Goal: Task Accomplishment & Management: Complete application form

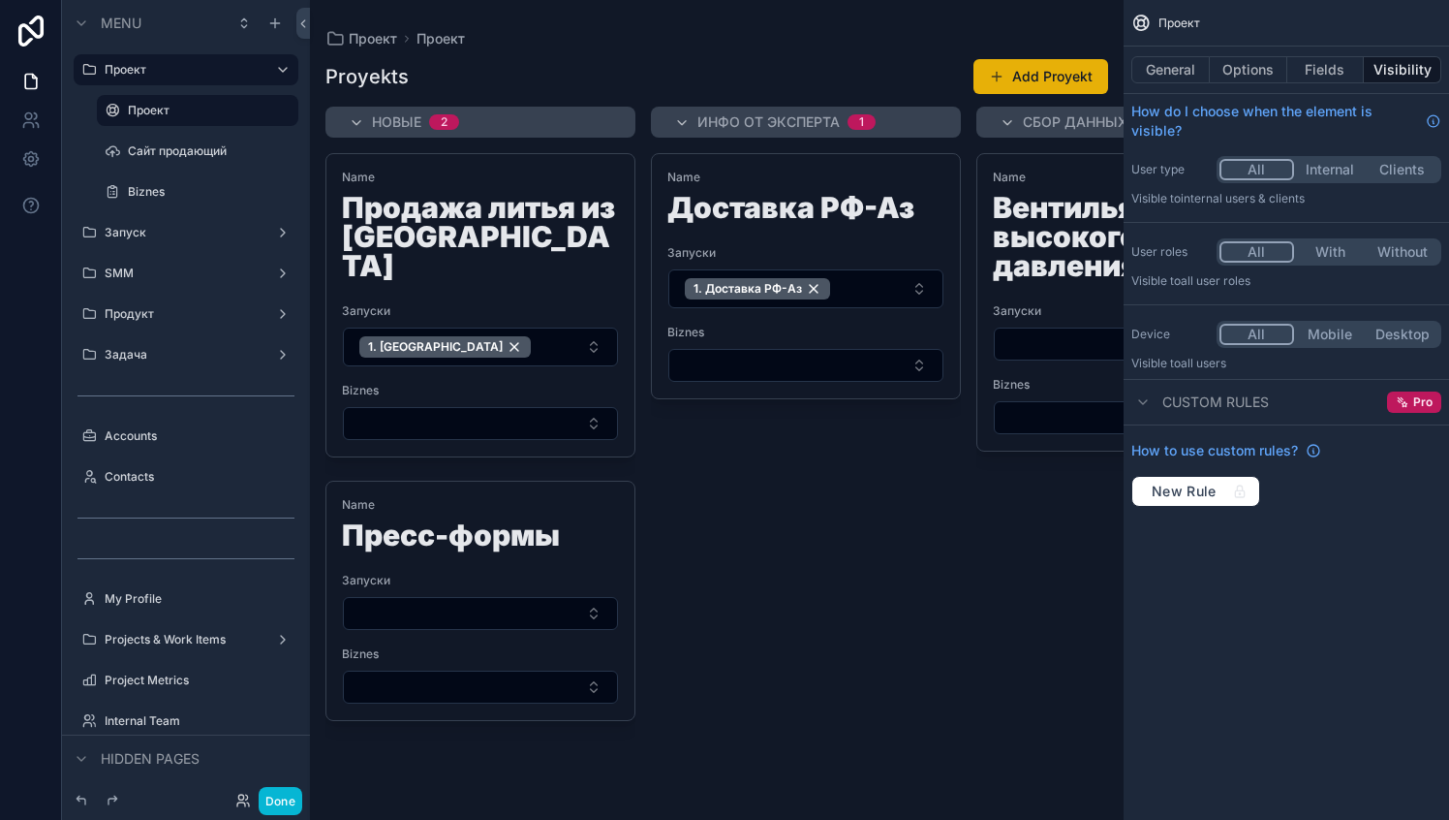
click at [718, 231] on div "scrollable content" at bounding box center [717, 410] width 814 height 820
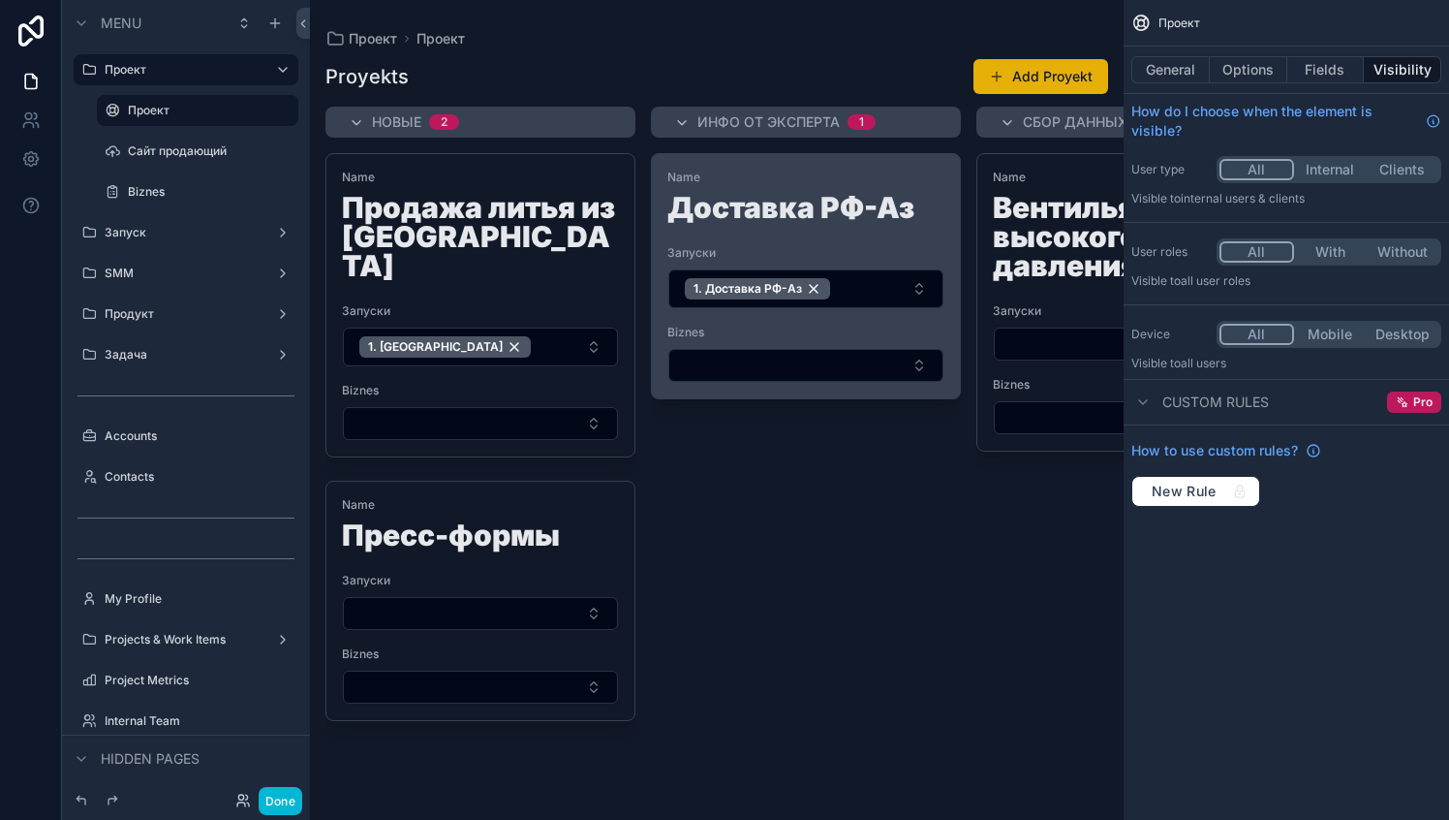
click at [778, 191] on div "Name Доставка РФ-Аз" at bounding box center [806, 200] width 277 height 60
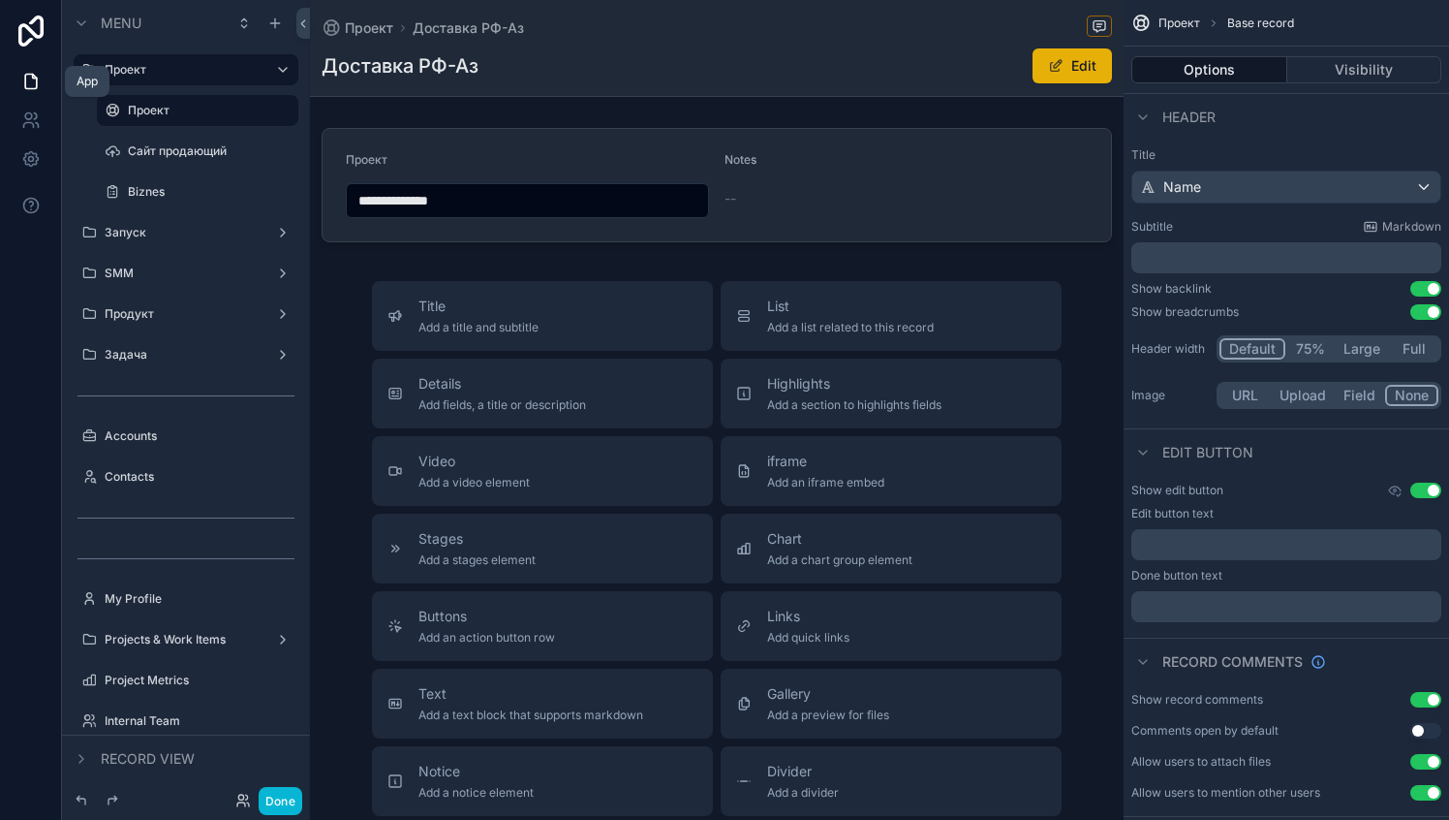
click at [30, 83] on icon at bounding box center [30, 81] width 19 height 19
click at [37, 164] on icon at bounding box center [30, 158] width 19 height 19
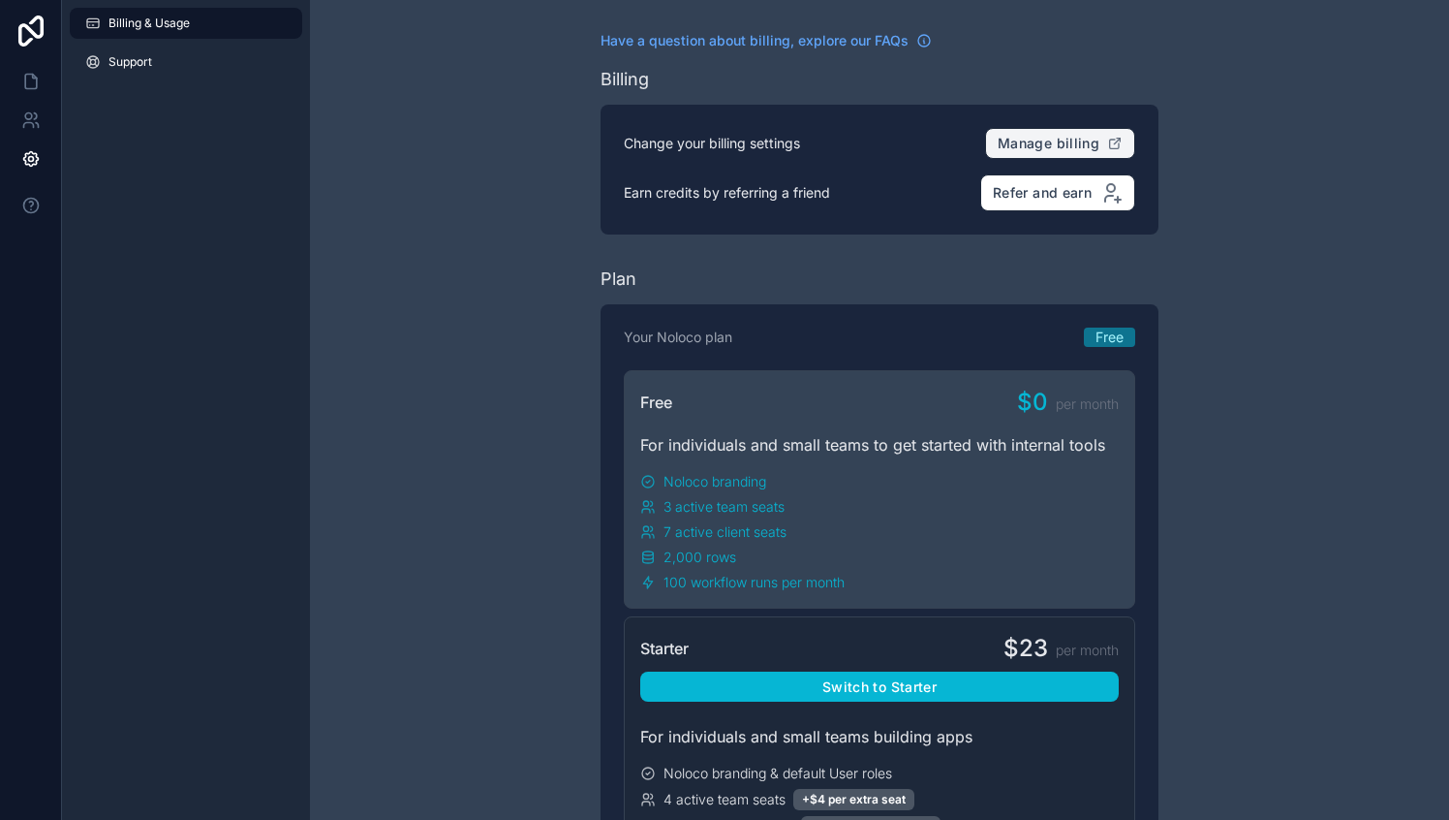
click at [1017, 140] on span "Manage billing" at bounding box center [1049, 143] width 102 height 17
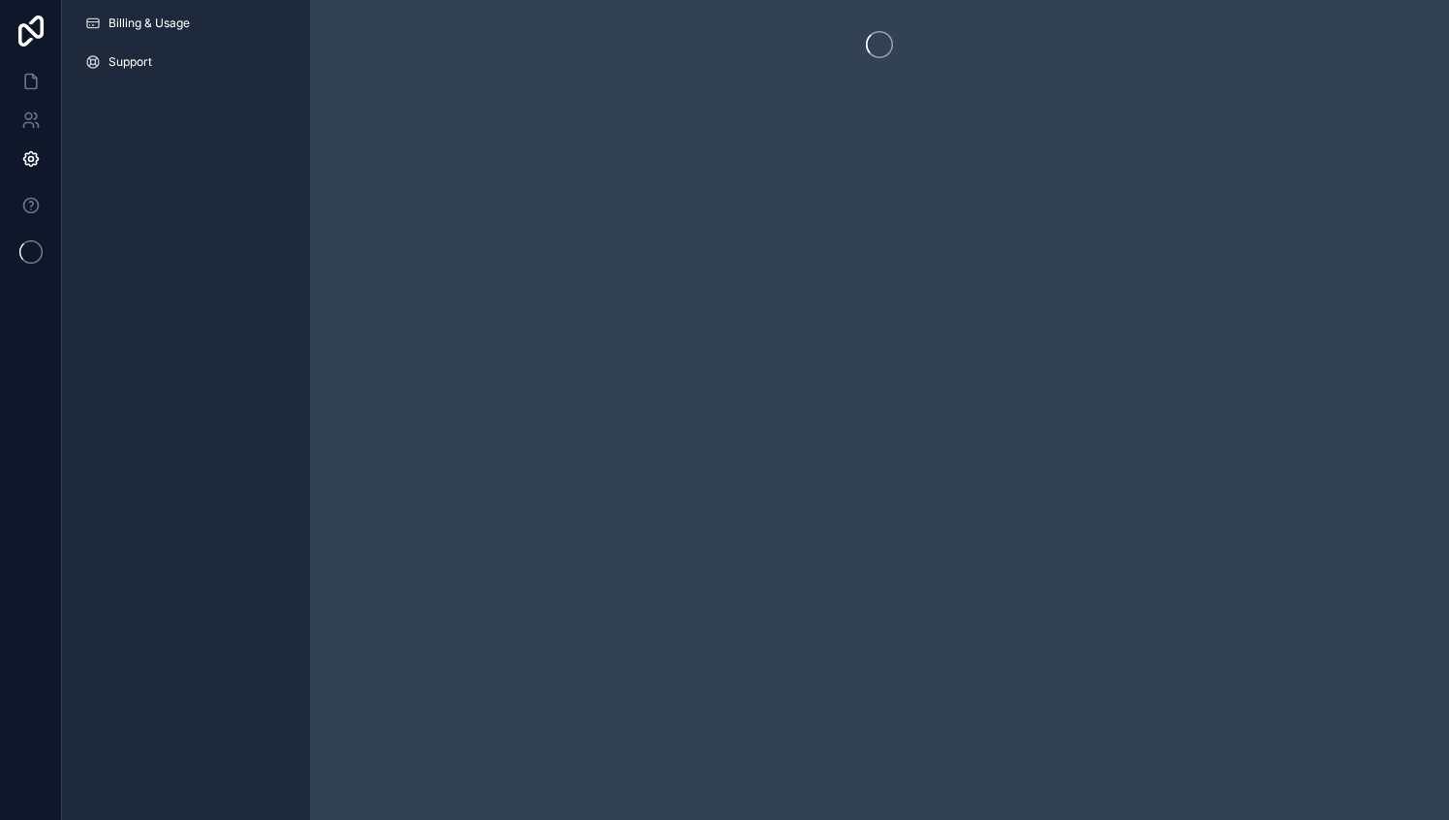
click at [768, 399] on div "scrollable content" at bounding box center [879, 410] width 1139 height 820
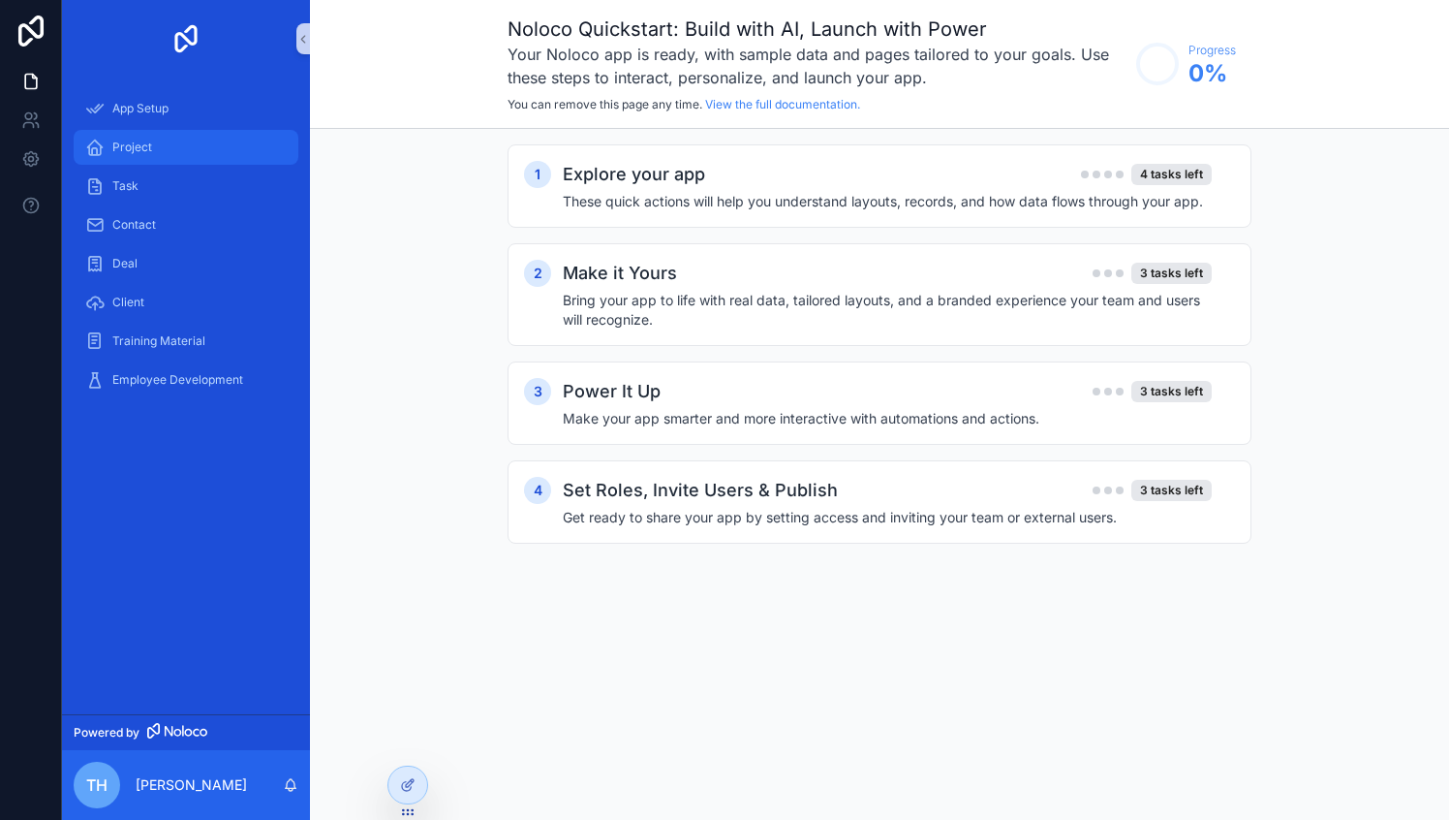
click at [140, 155] on div "Project" at bounding box center [186, 147] width 202 height 31
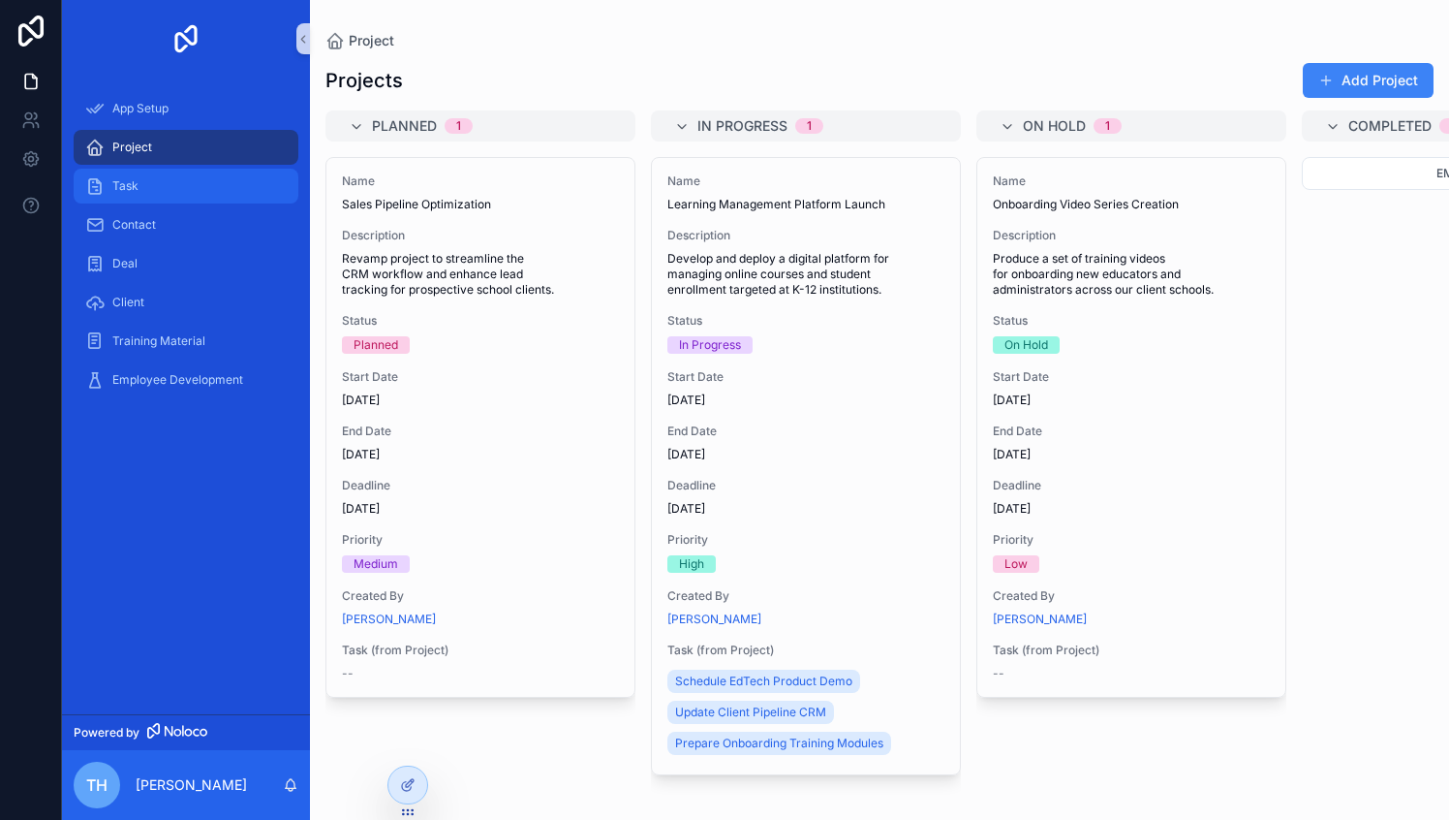
click at [134, 186] on span "Task" at bounding box center [125, 186] width 26 height 16
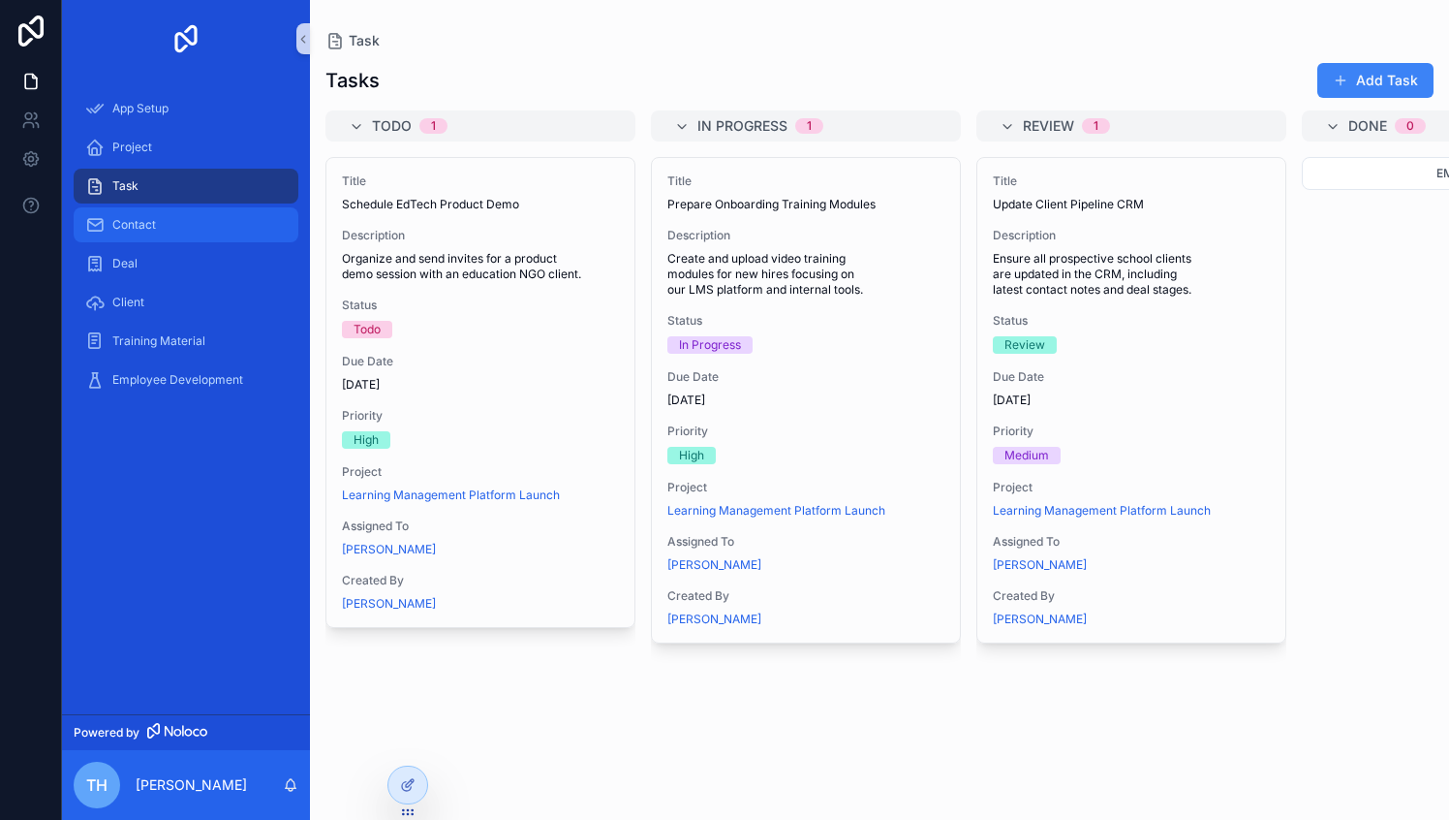
click at [122, 219] on span "Contact" at bounding box center [134, 225] width 44 height 16
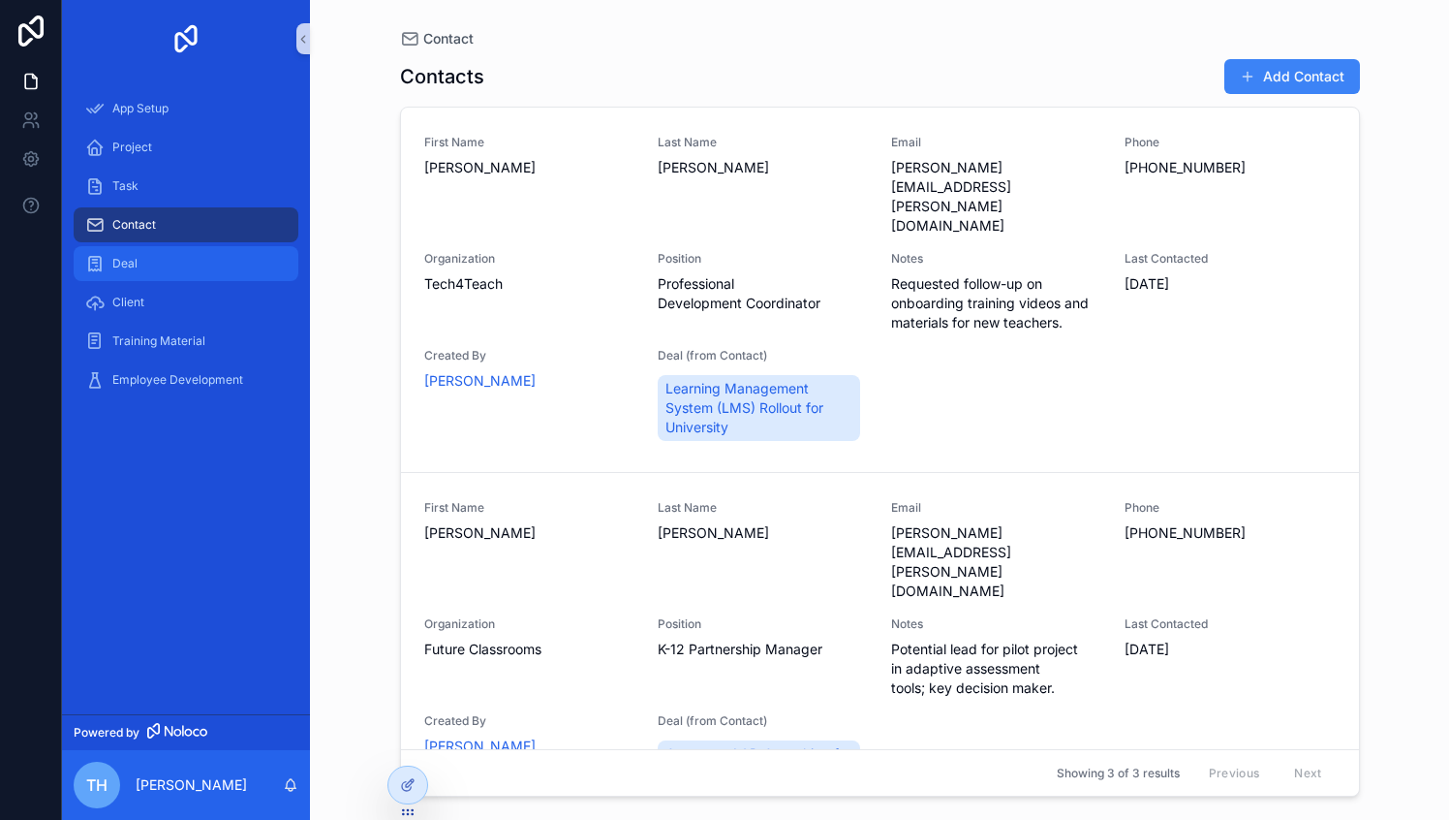
click at [140, 262] on div "Deal" at bounding box center [186, 263] width 202 height 31
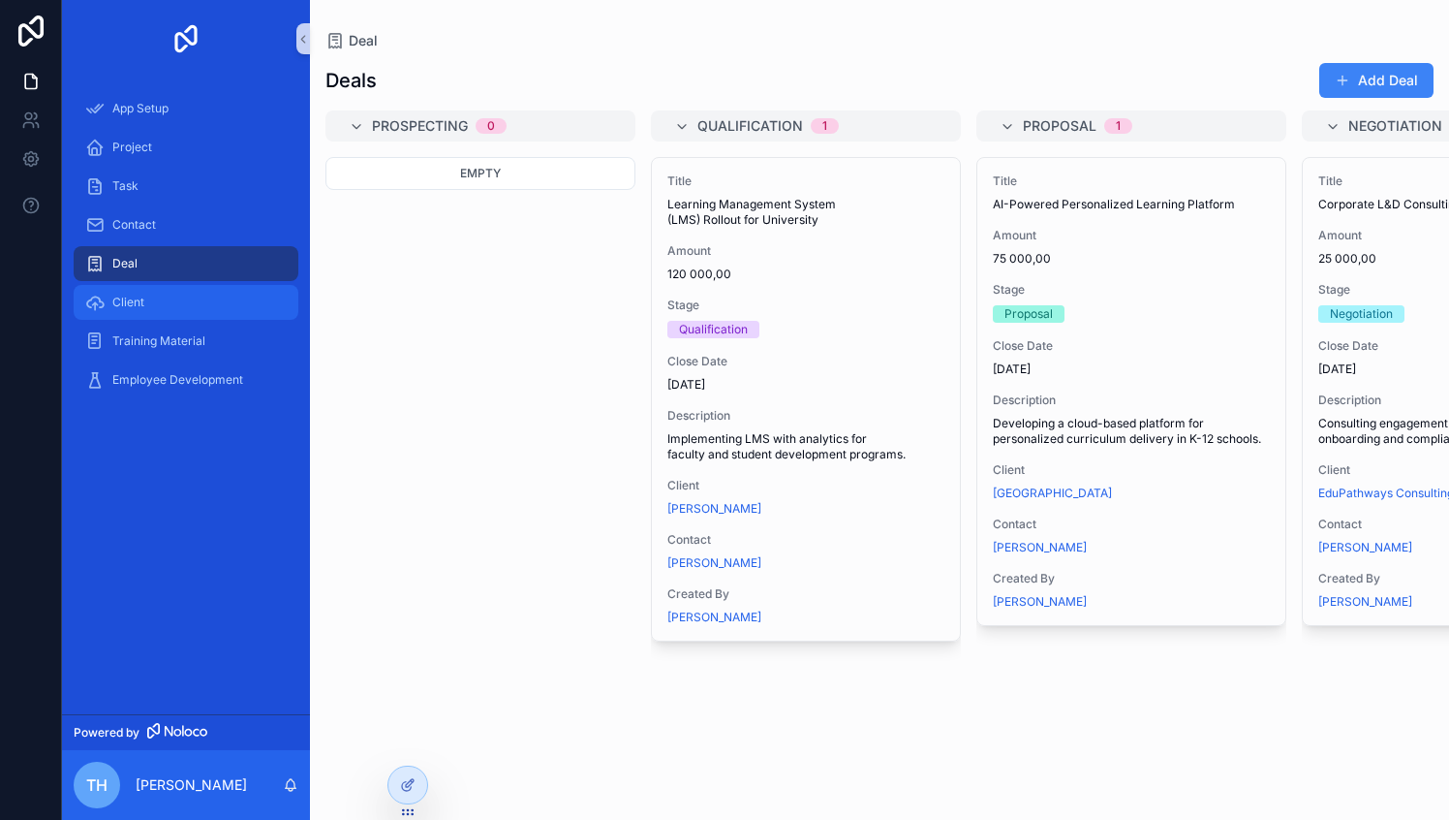
click at [159, 297] on div "Client" at bounding box center [186, 302] width 202 height 31
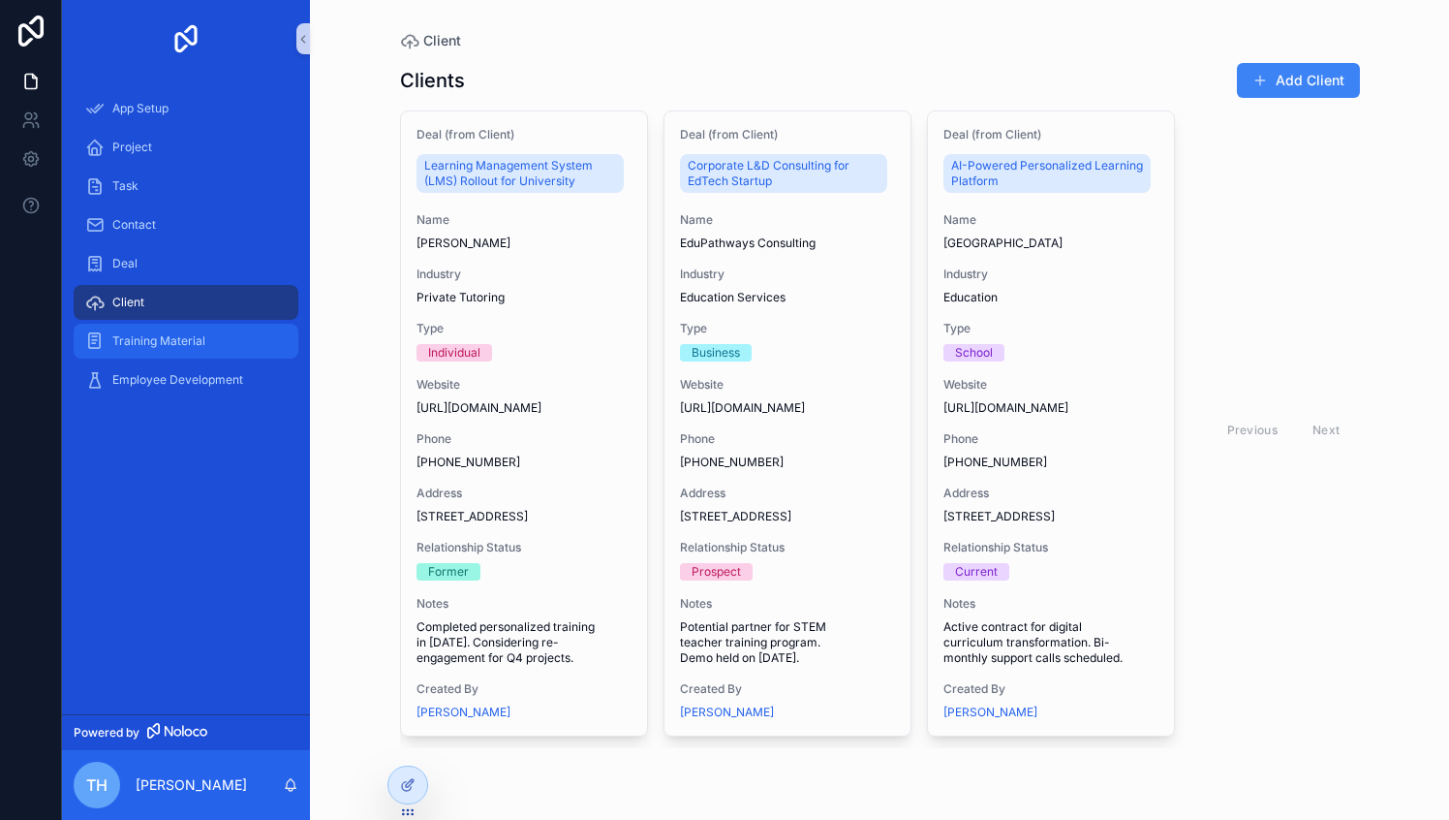
click at [192, 338] on span "Training Material" at bounding box center [158, 341] width 93 height 16
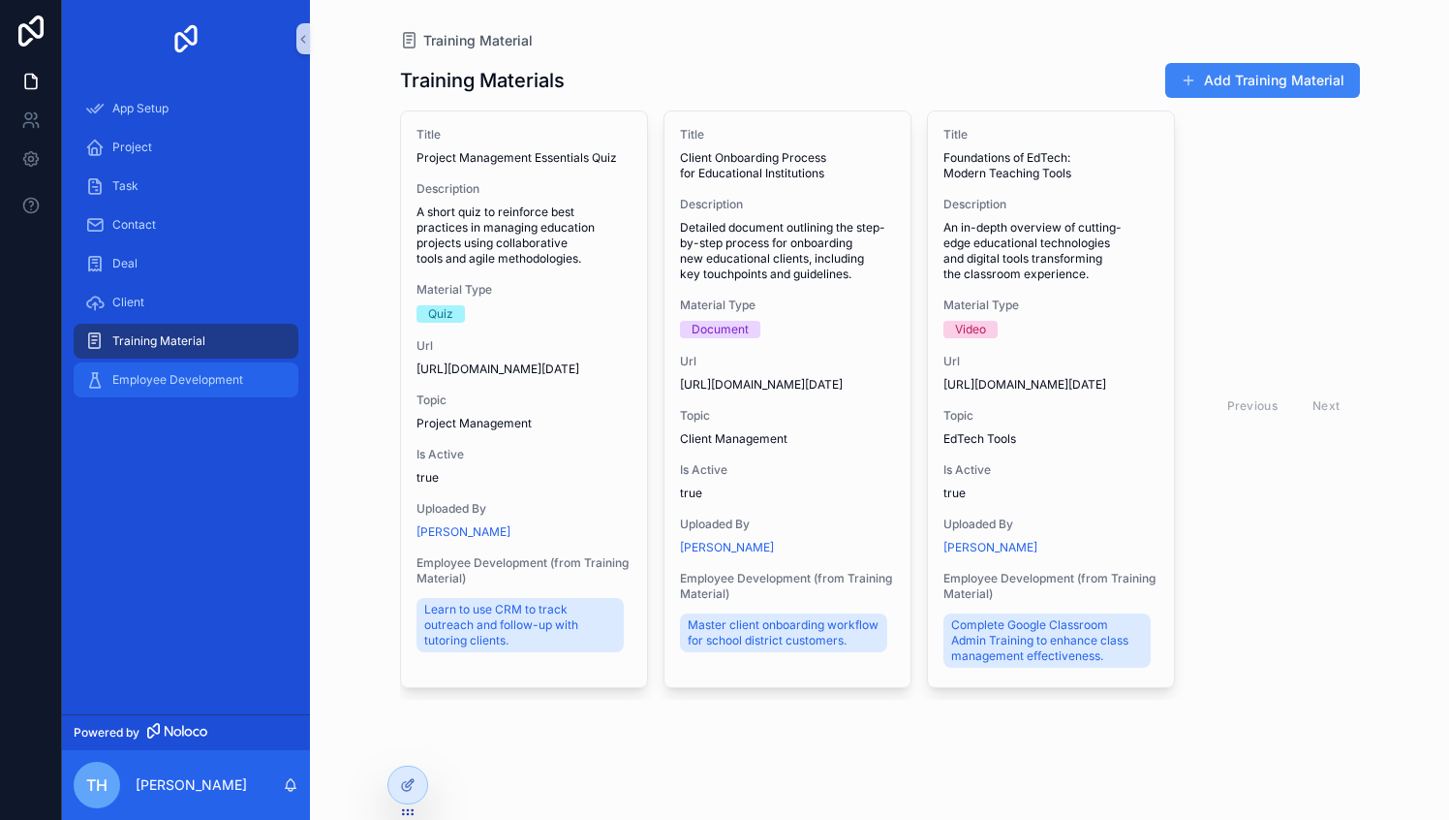
click at [194, 375] on span "Employee Development" at bounding box center [177, 380] width 131 height 16
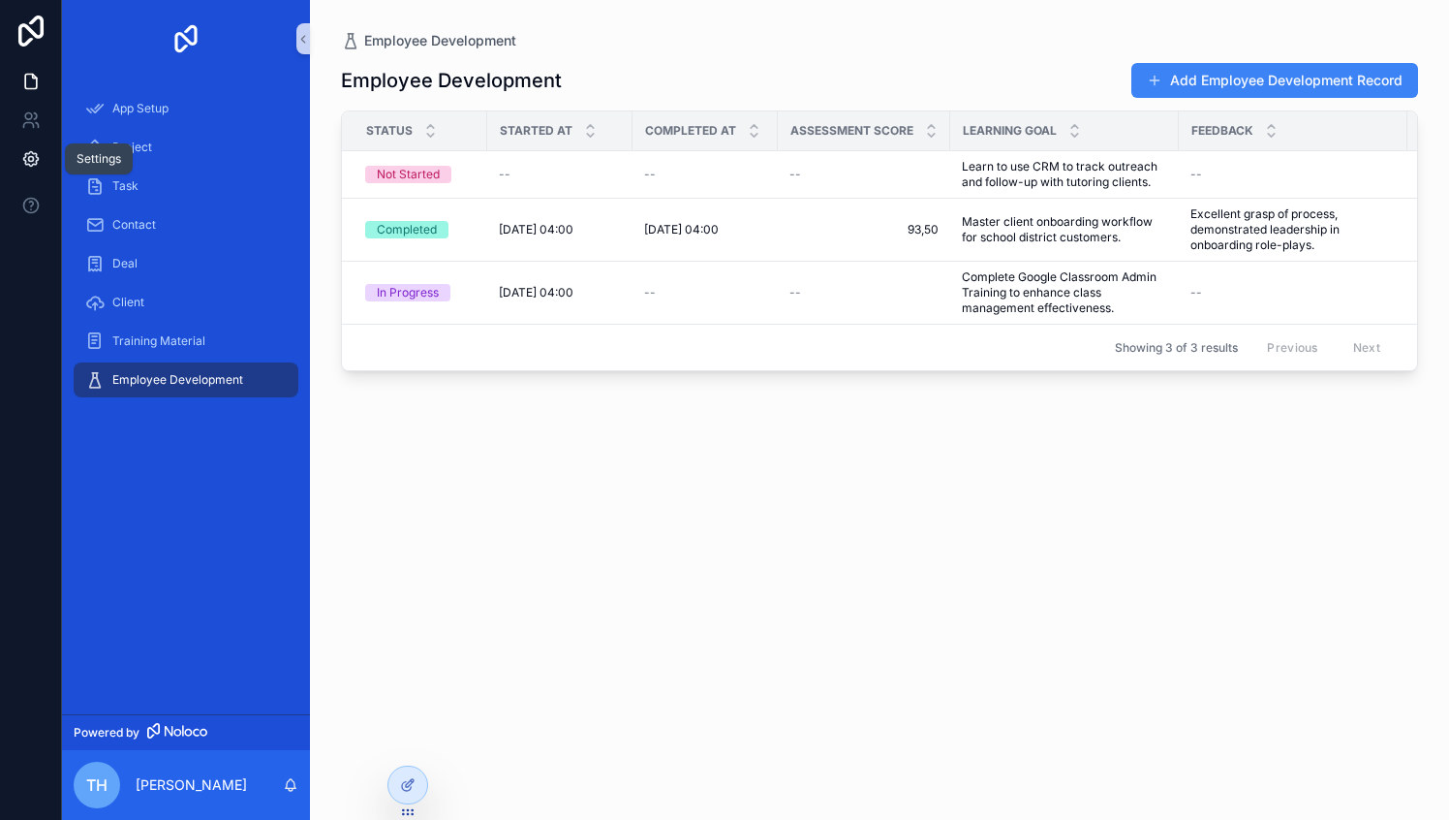
click at [32, 150] on icon at bounding box center [30, 158] width 19 height 19
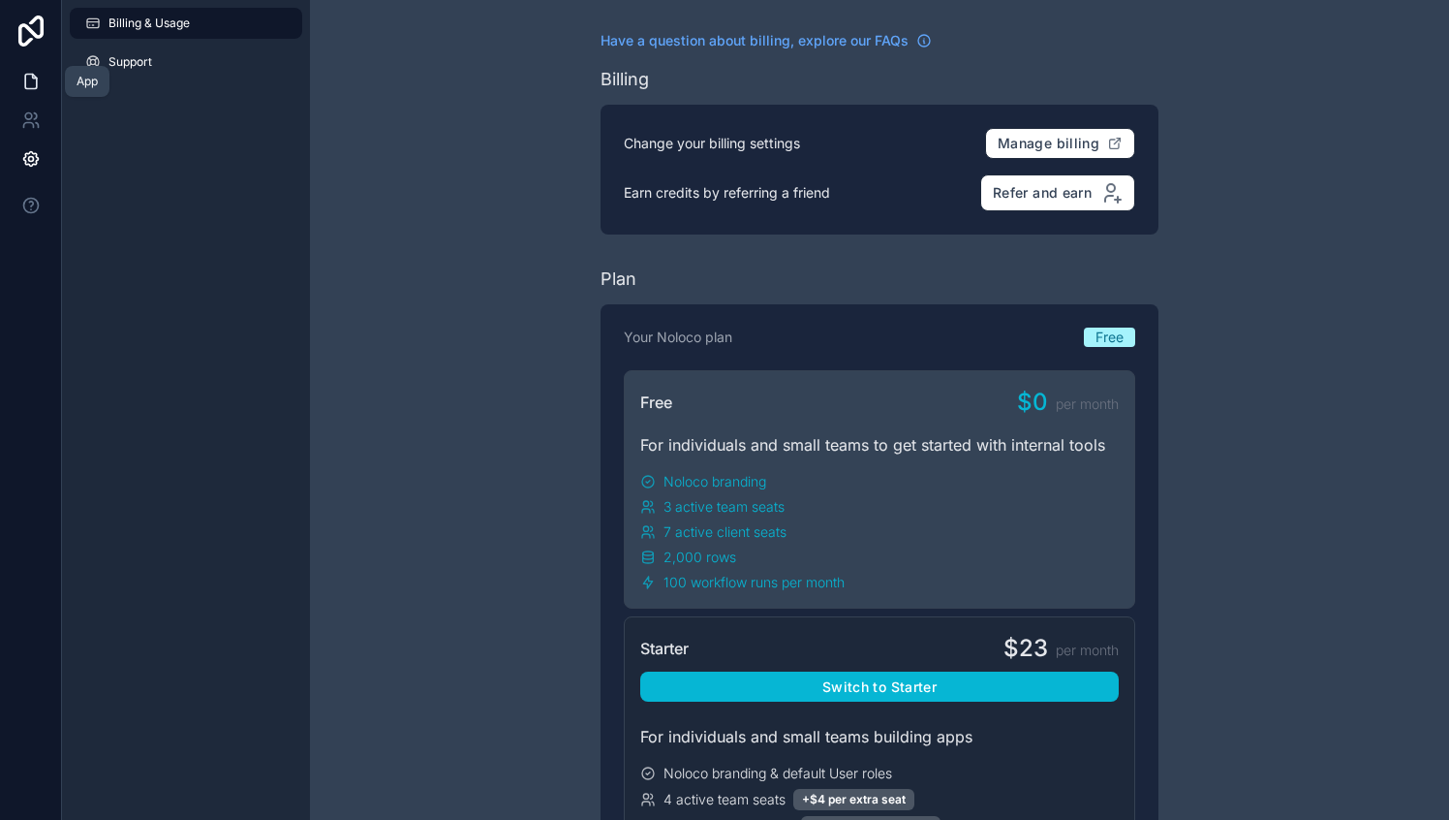
click at [29, 85] on icon at bounding box center [30, 81] width 19 height 19
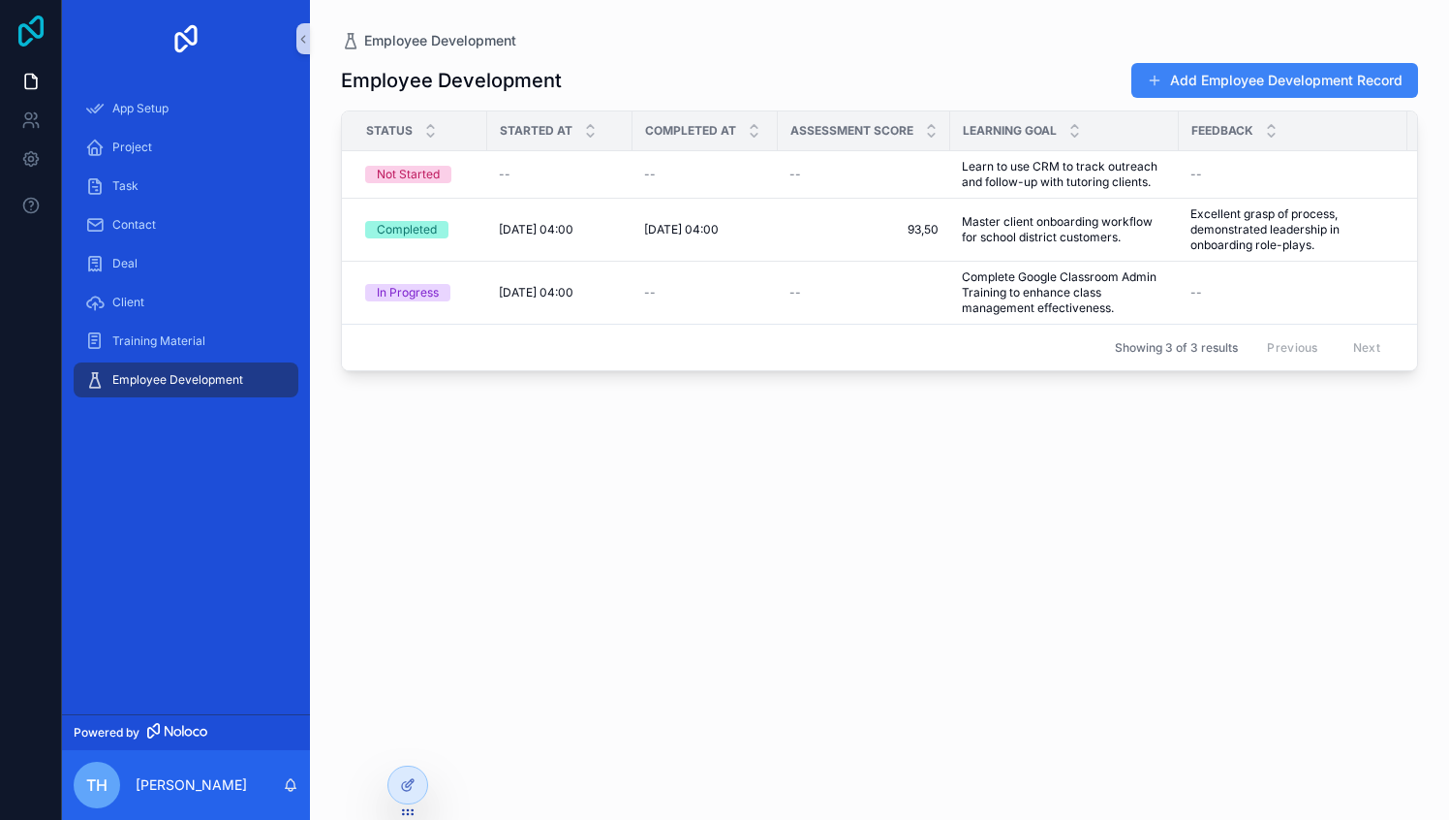
click at [22, 25] on icon at bounding box center [30, 31] width 25 height 31
click at [35, 167] on icon at bounding box center [30, 158] width 19 height 19
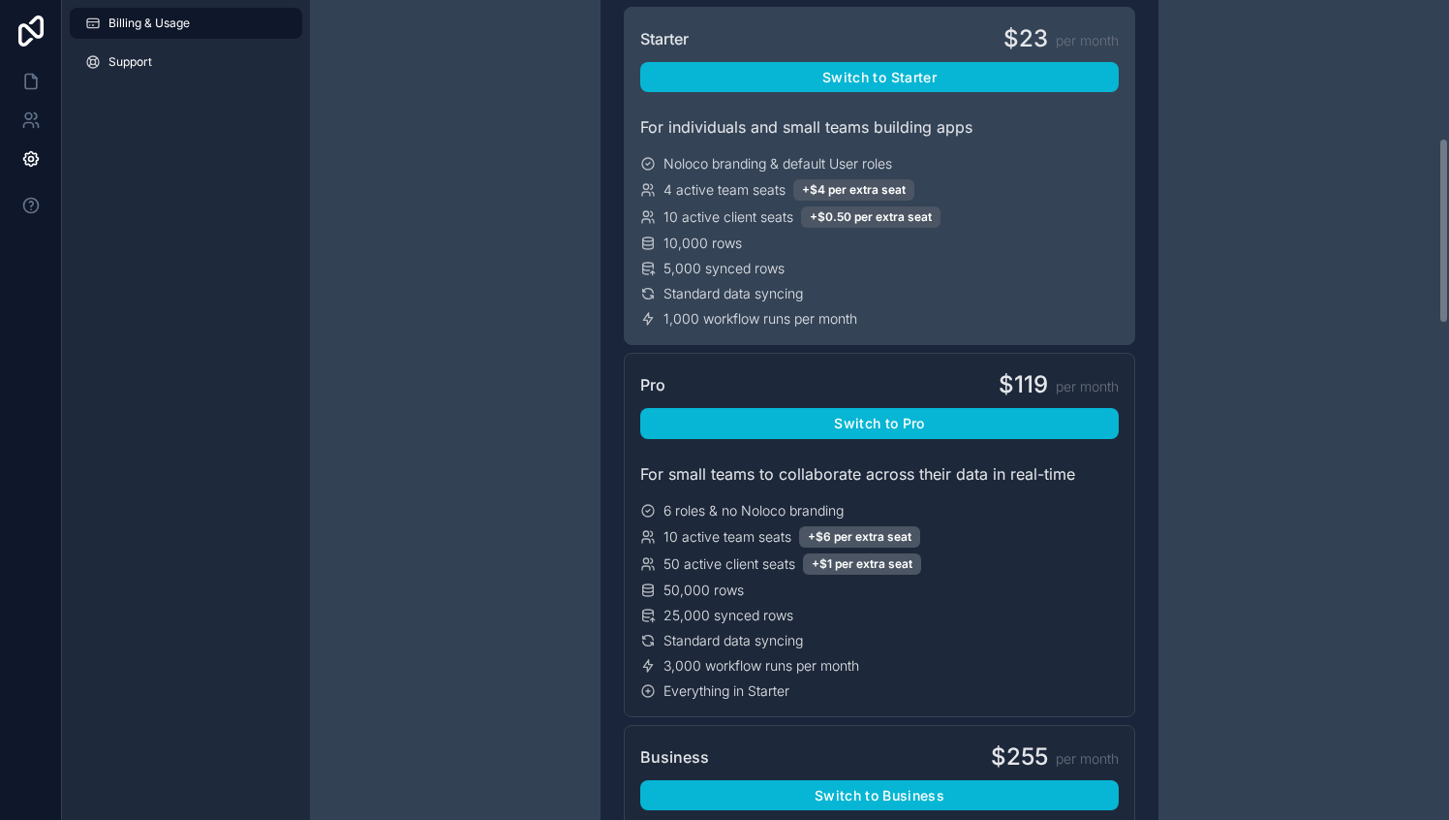
scroll to position [605, 0]
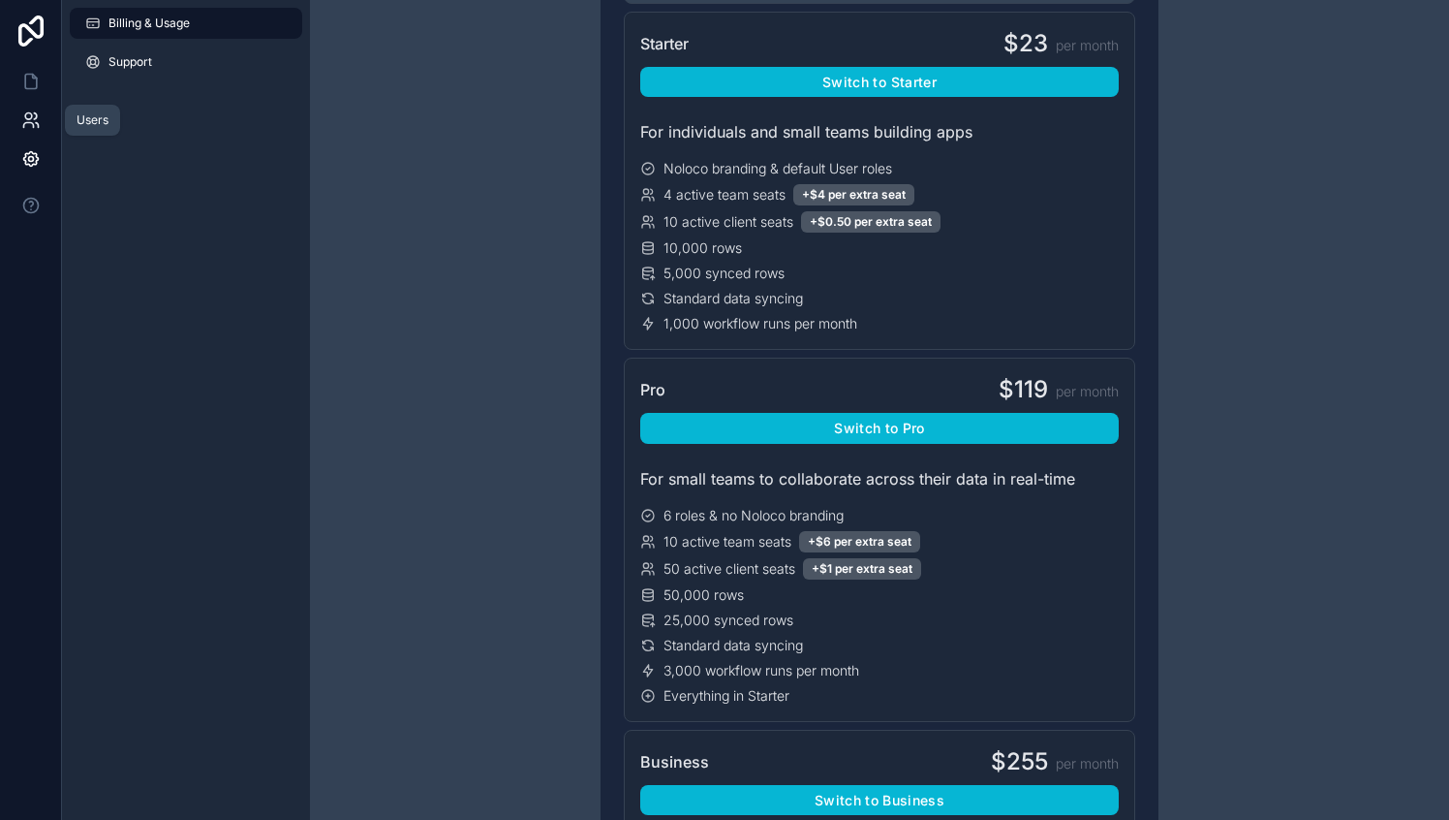
click at [33, 121] on icon at bounding box center [30, 119] width 19 height 19
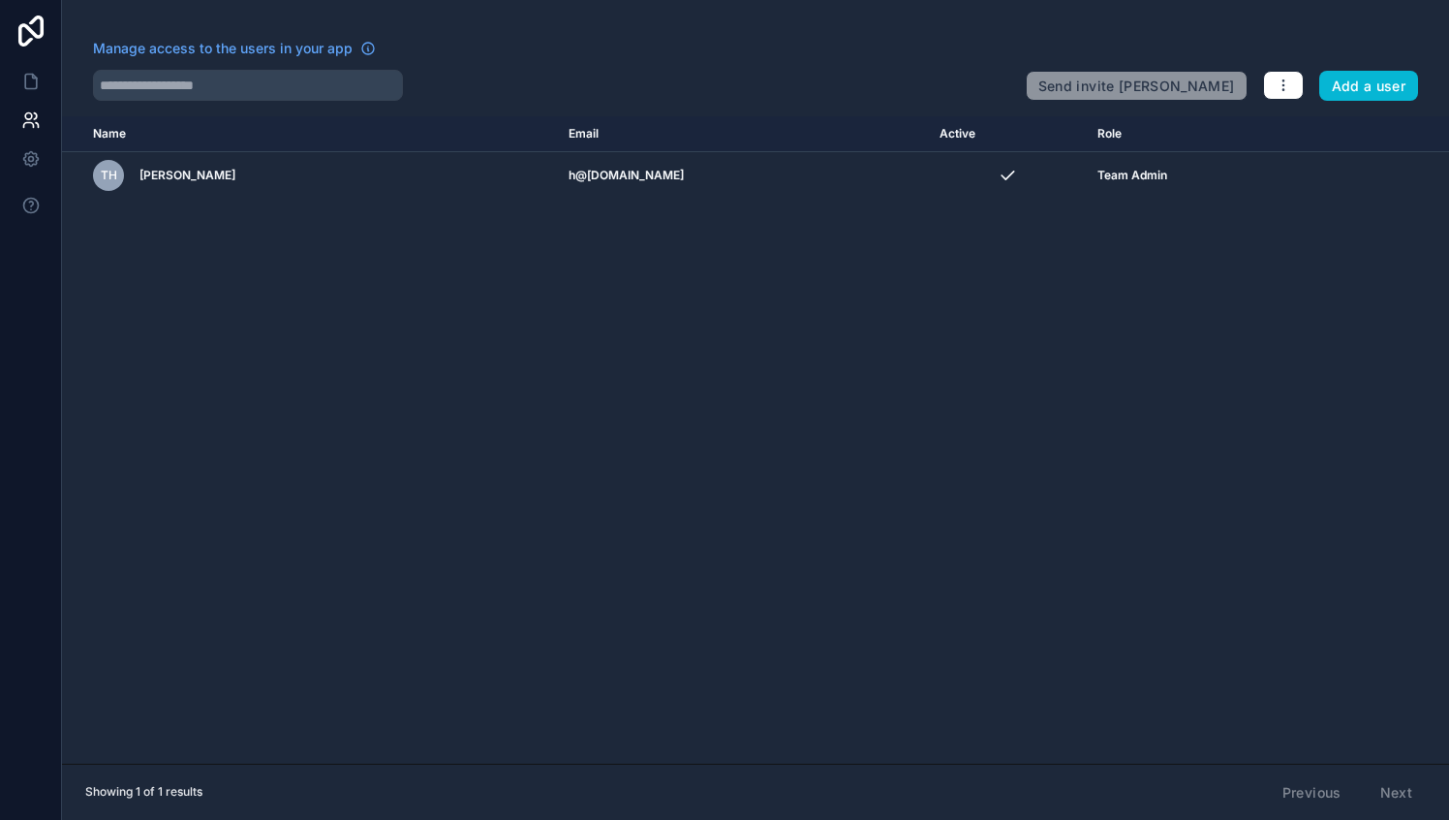
click at [441, 376] on div "Name Email Active Role userTable.email TH Tural Heydarov h@tur.al Team Admin" at bounding box center [755, 439] width 1387 height 647
click at [22, 82] on icon at bounding box center [30, 81] width 19 height 19
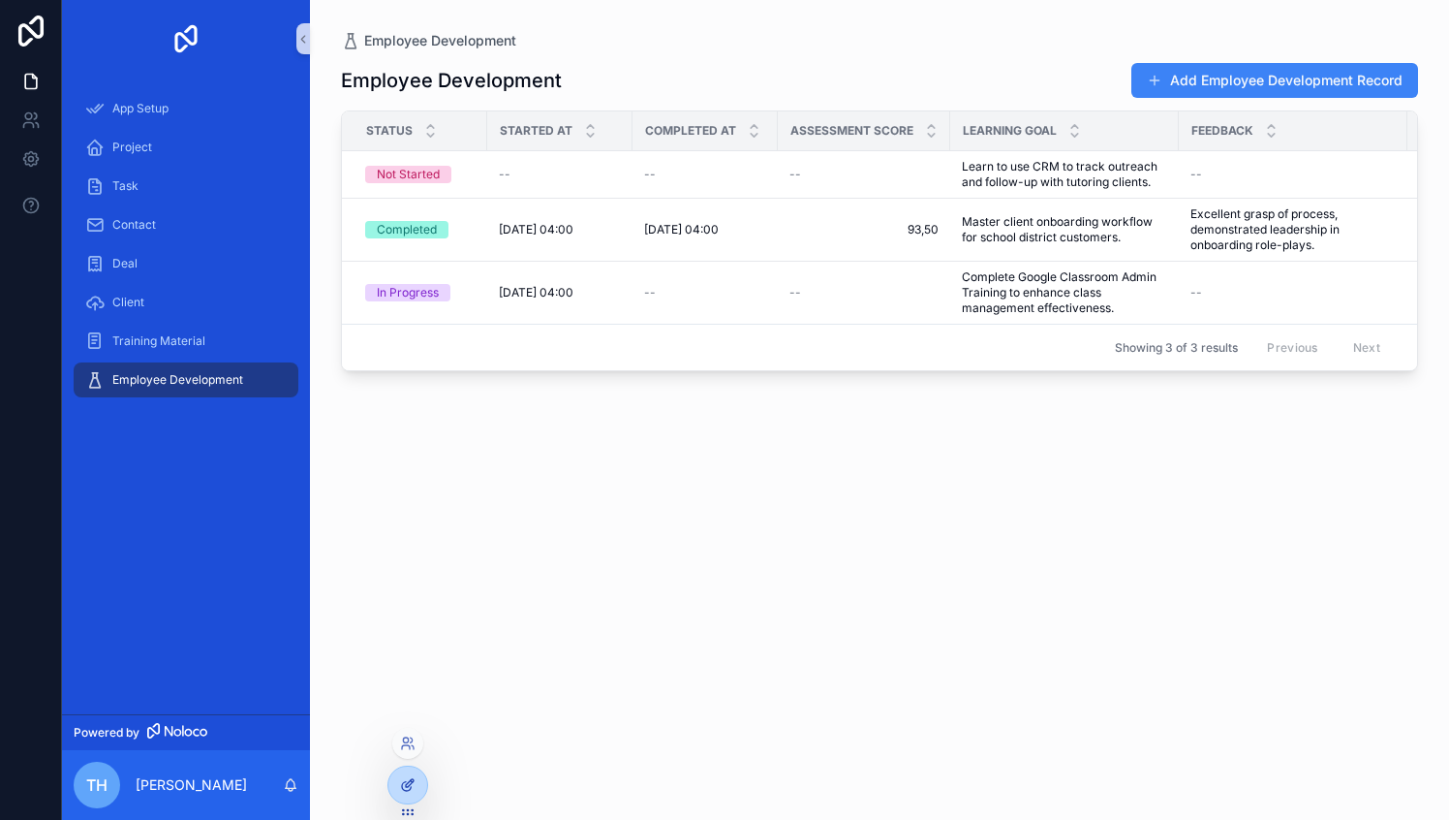
click at [404, 783] on icon at bounding box center [408, 785] width 16 height 16
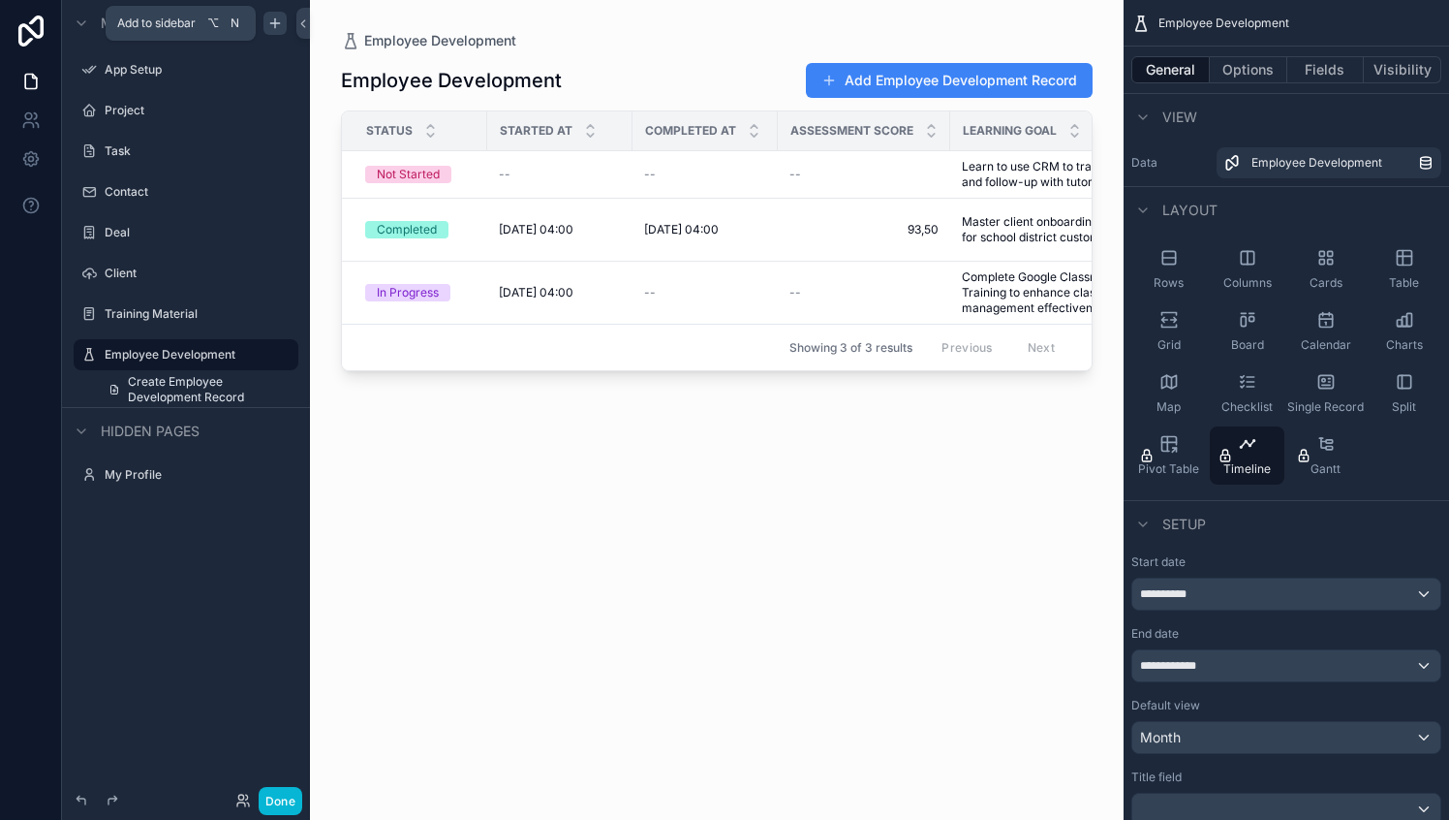
click at [271, 25] on icon "scrollable content" at bounding box center [275, 24] width 16 height 16
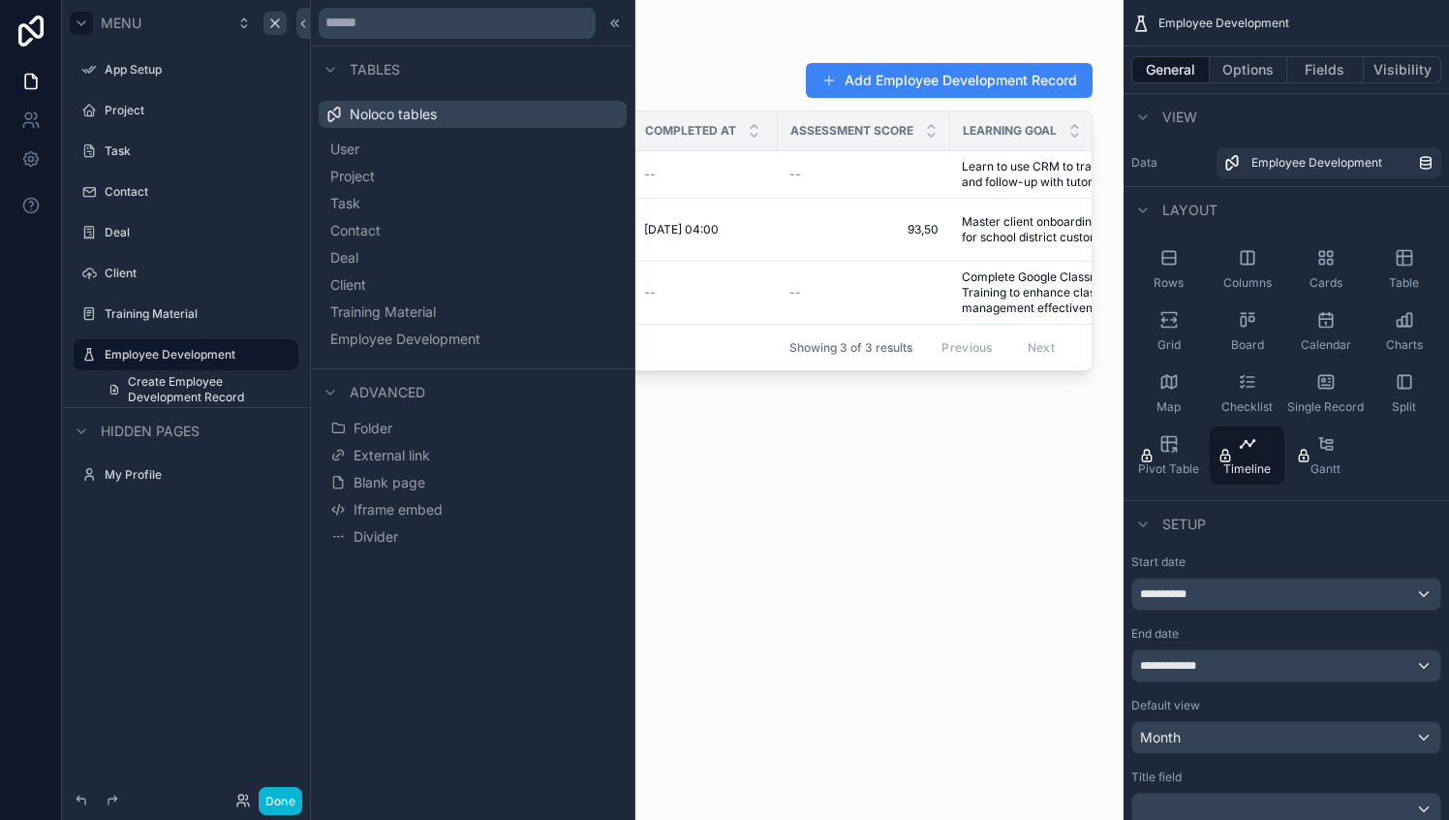
click at [87, 26] on icon "scrollable content" at bounding box center [82, 24] width 16 height 16
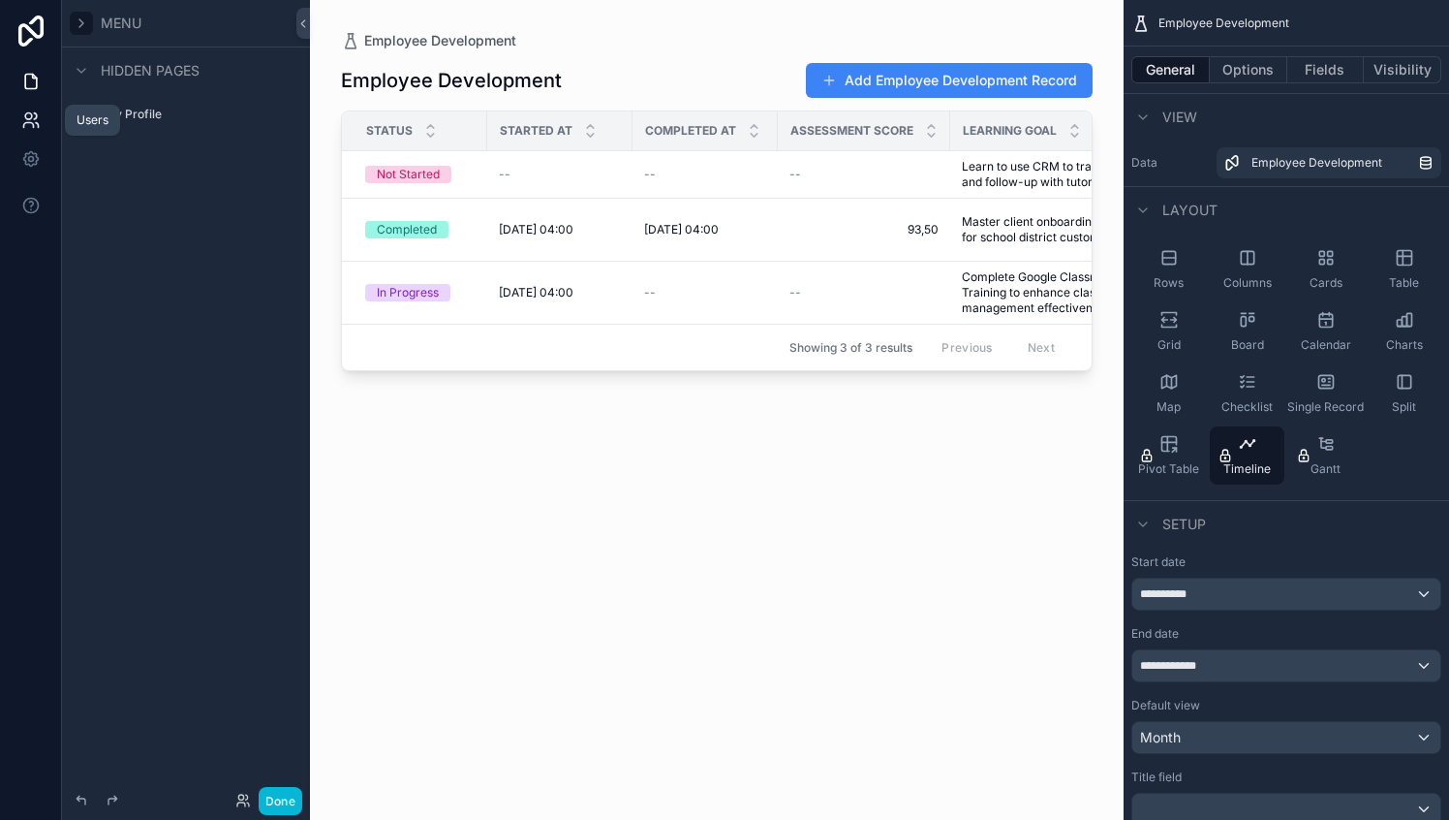
click at [21, 127] on icon at bounding box center [30, 119] width 19 height 19
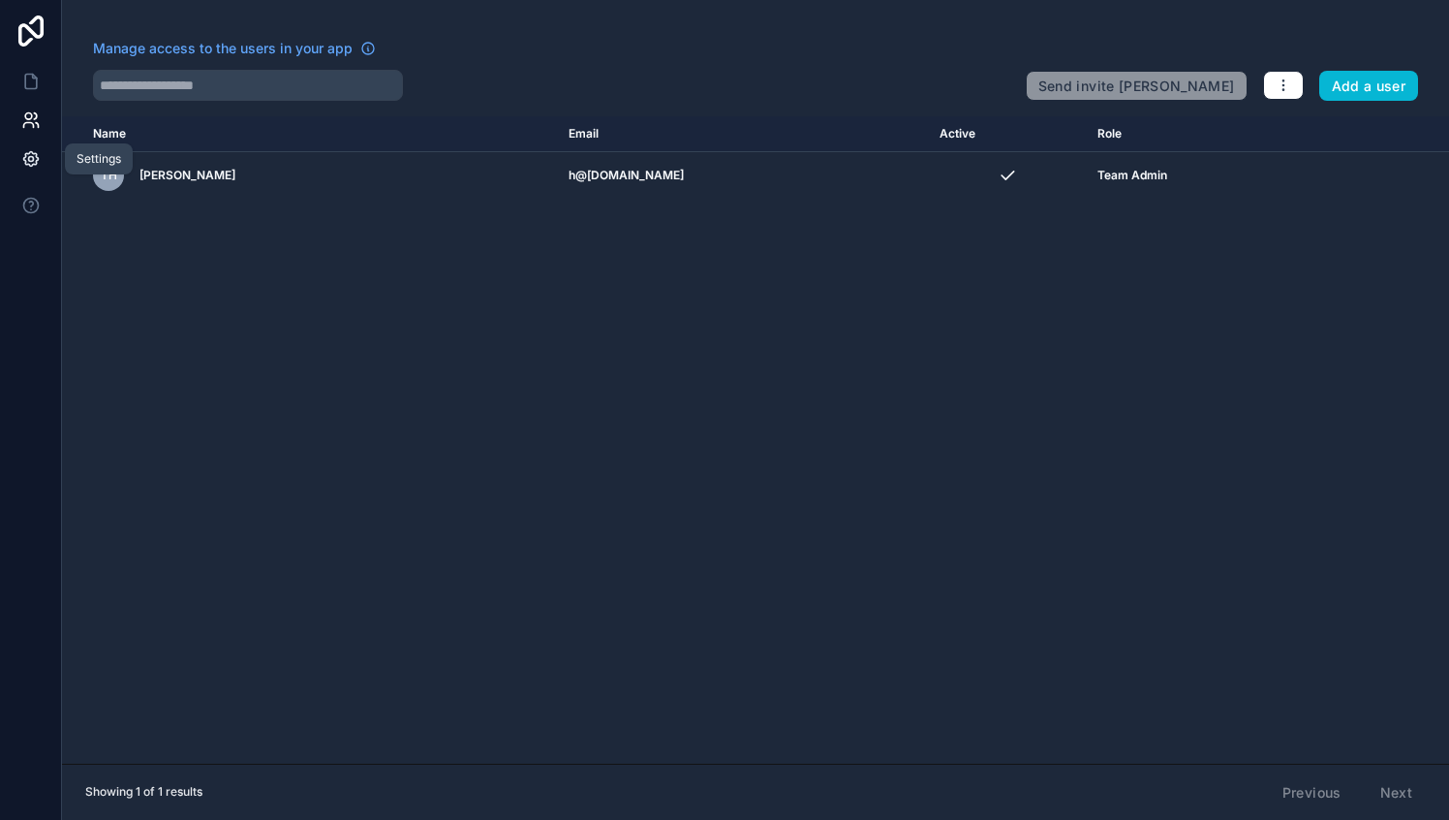
click at [38, 157] on icon at bounding box center [30, 158] width 19 height 19
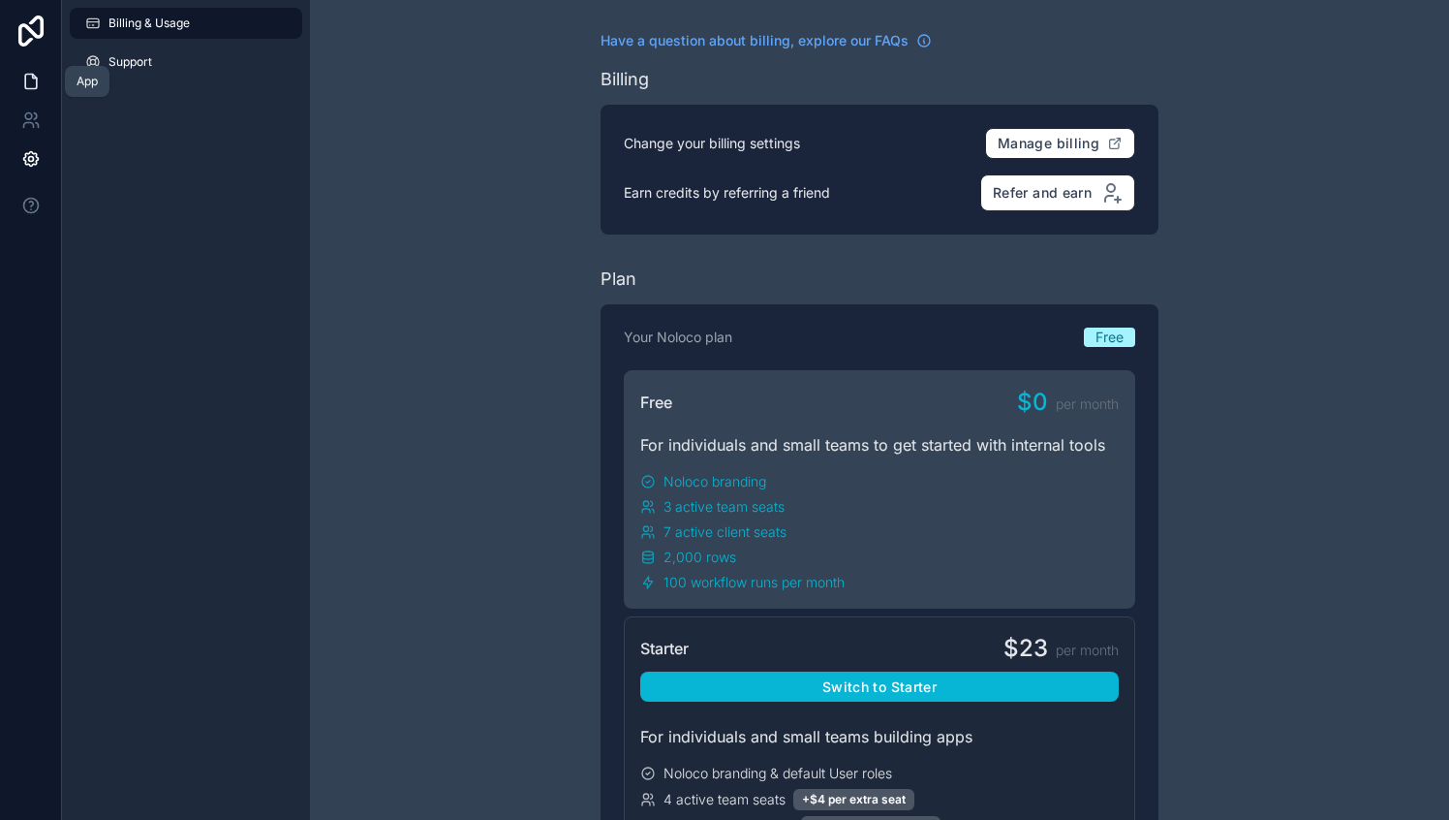
click at [30, 87] on icon at bounding box center [30, 81] width 19 height 19
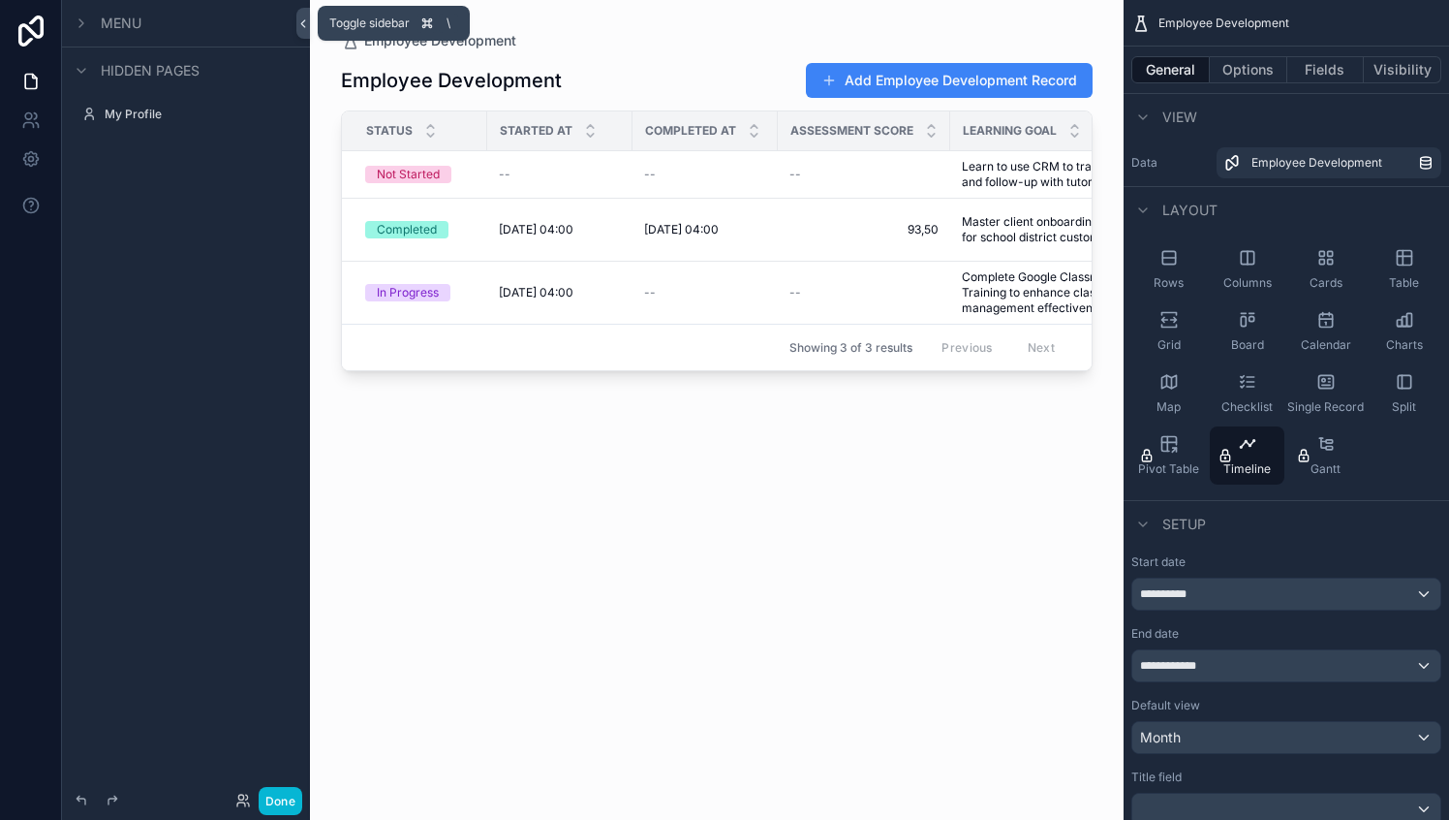
click at [306, 19] on icon at bounding box center [303, 23] width 14 height 15
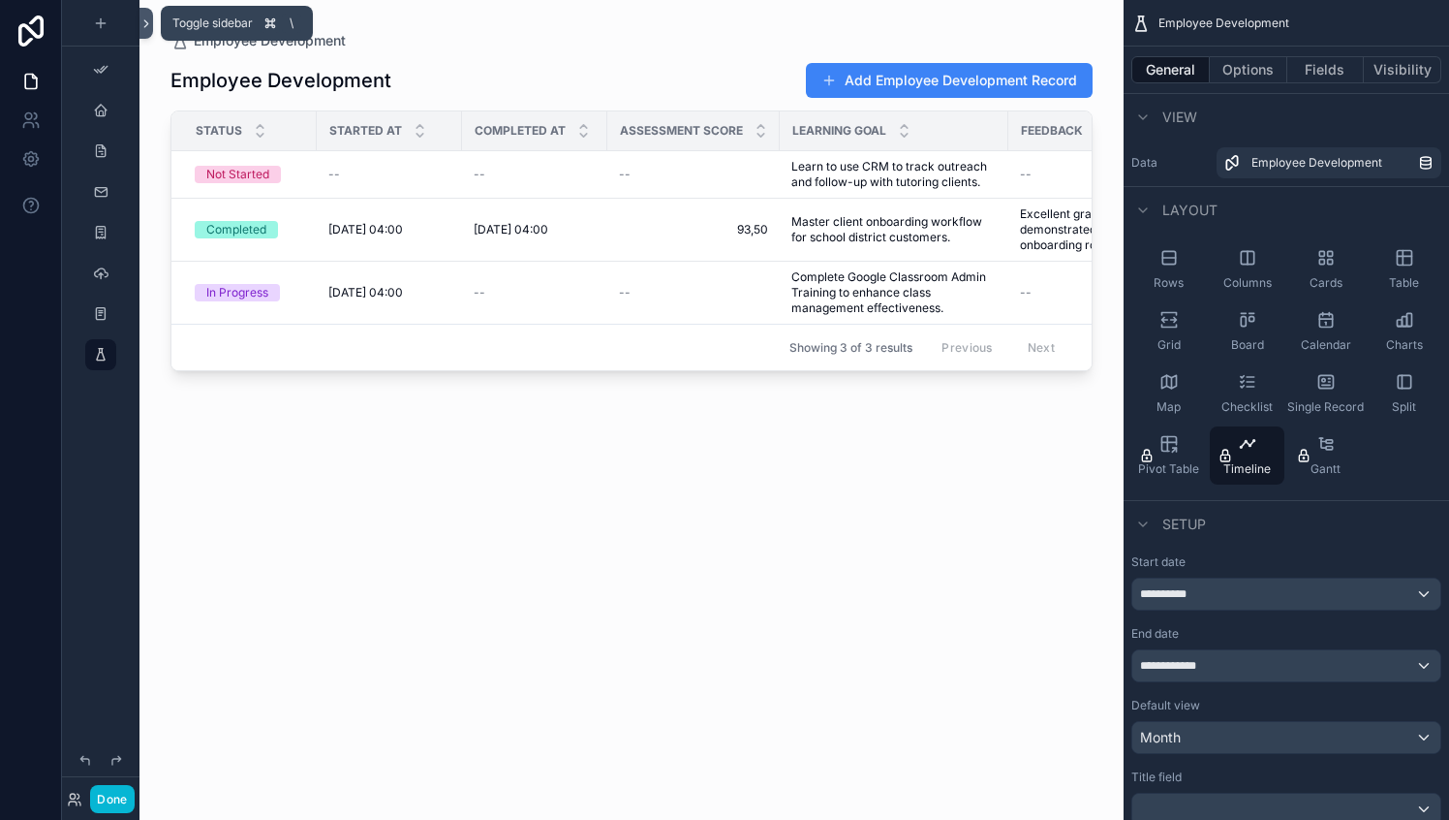
click at [144, 28] on icon at bounding box center [147, 23] width 14 height 15
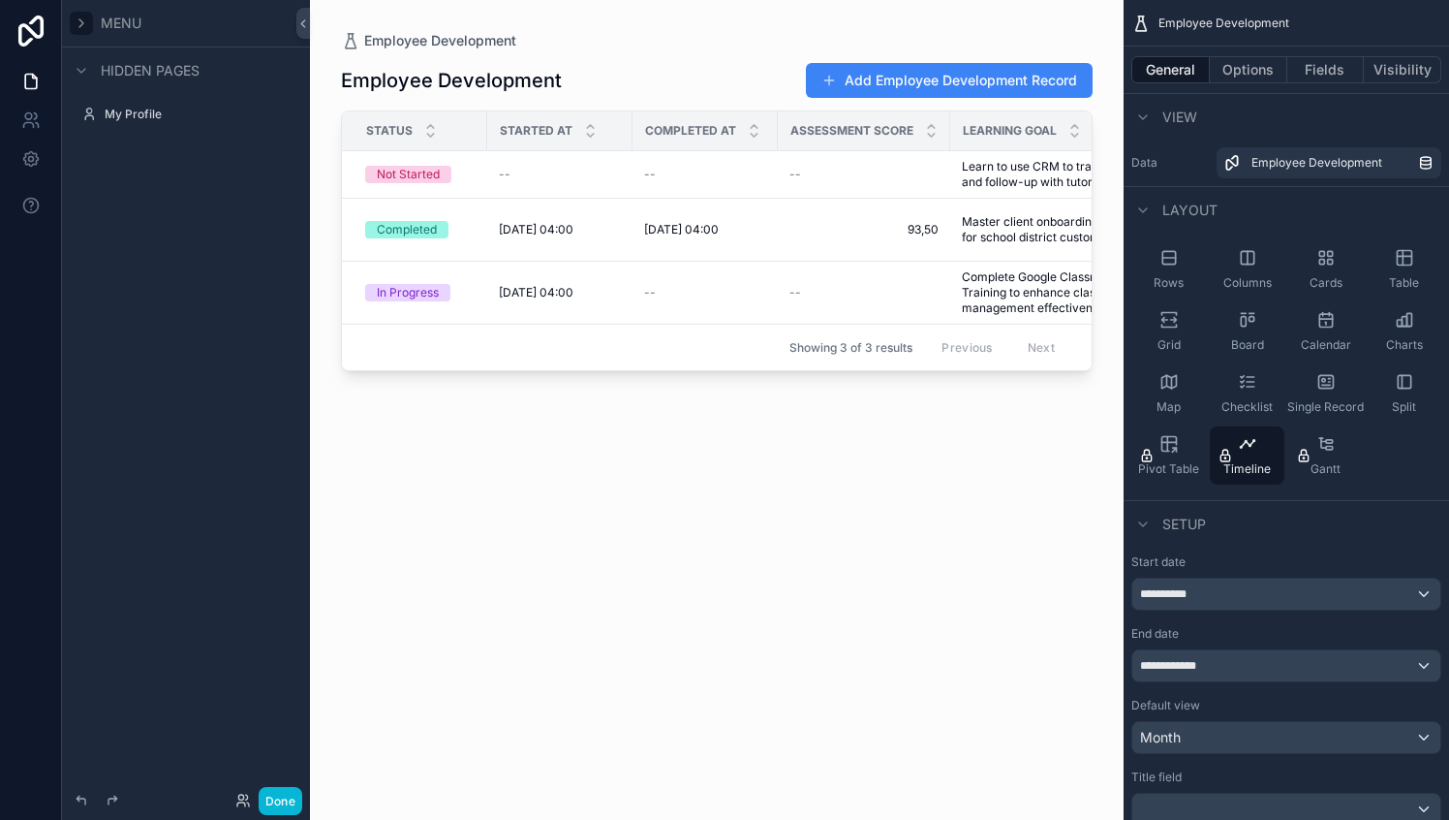
click at [76, 23] on icon "scrollable content" at bounding box center [82, 24] width 16 height 16
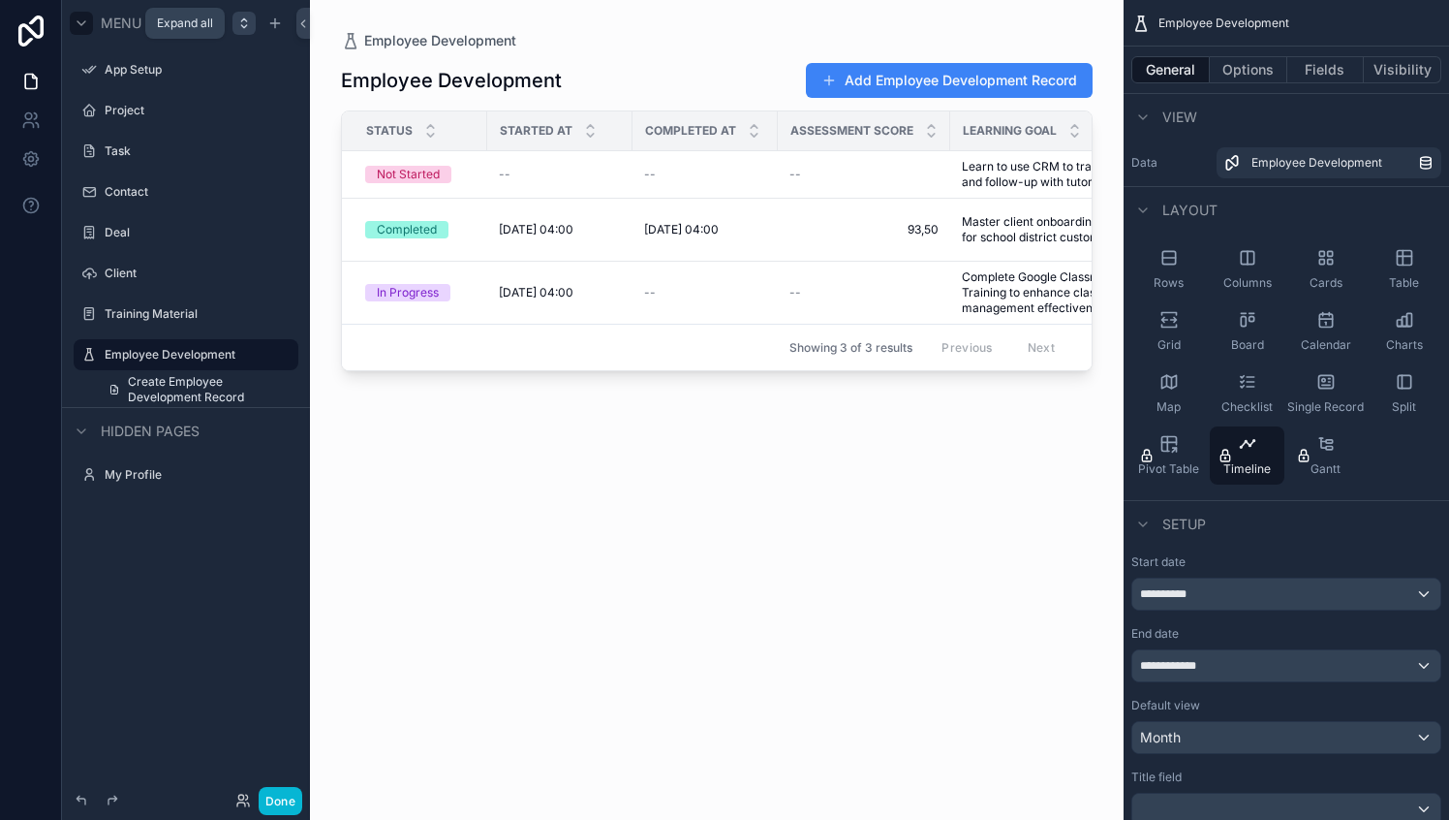
click at [240, 27] on icon "scrollable content" at bounding box center [244, 24] width 16 height 16
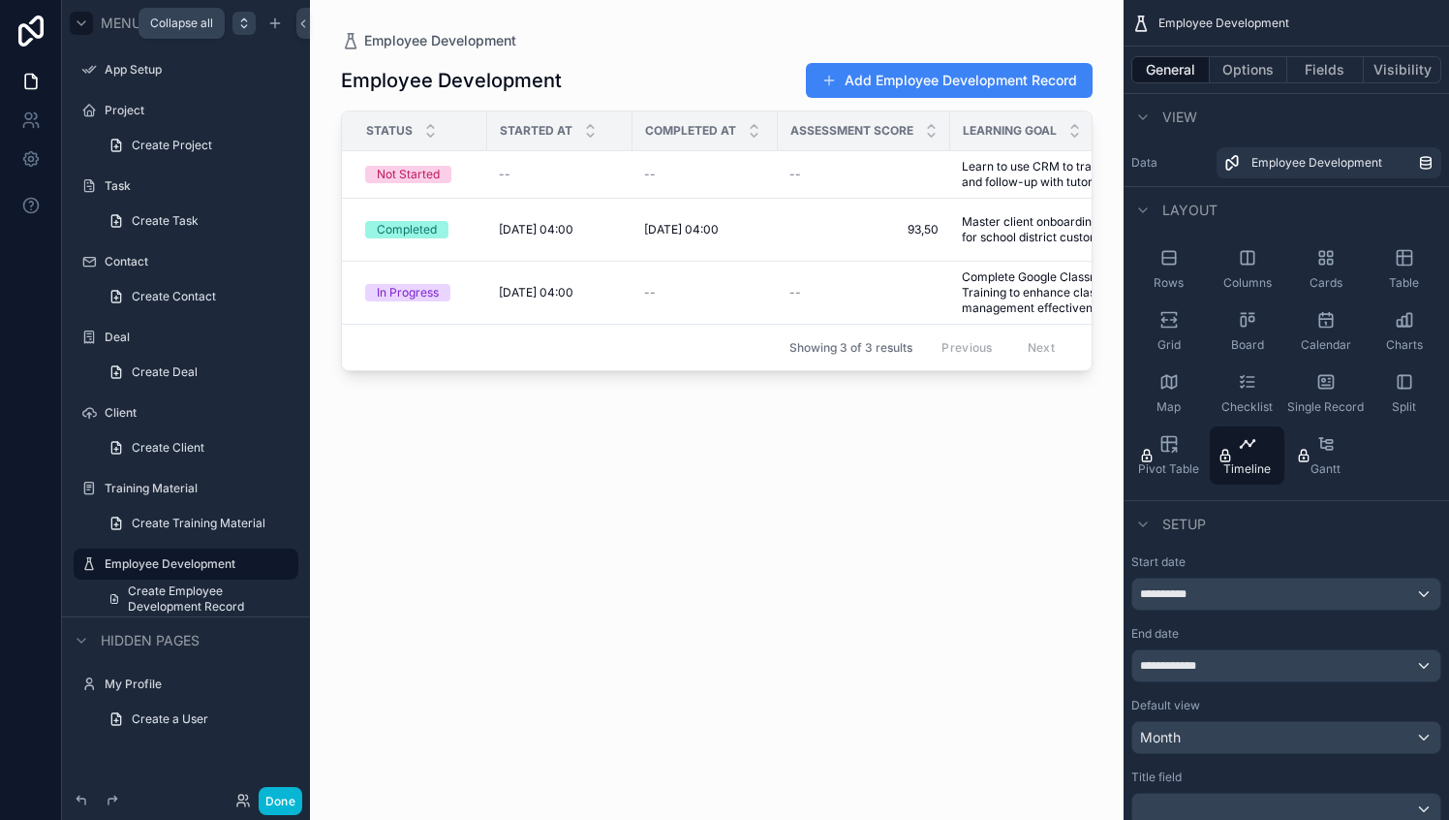
click at [240, 27] on icon "scrollable content" at bounding box center [244, 24] width 16 height 16
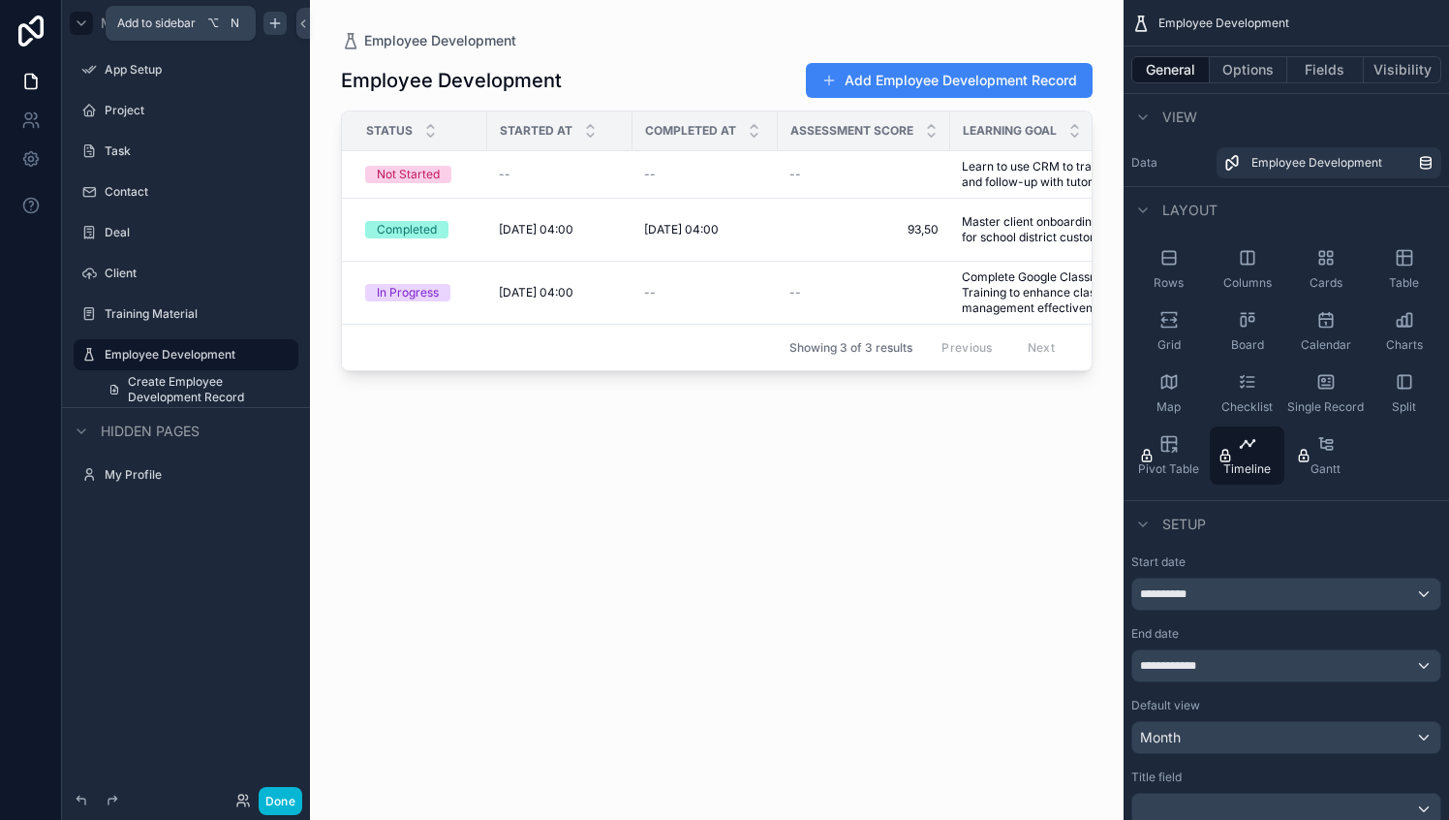
click at [272, 26] on icon "scrollable content" at bounding box center [275, 24] width 16 height 16
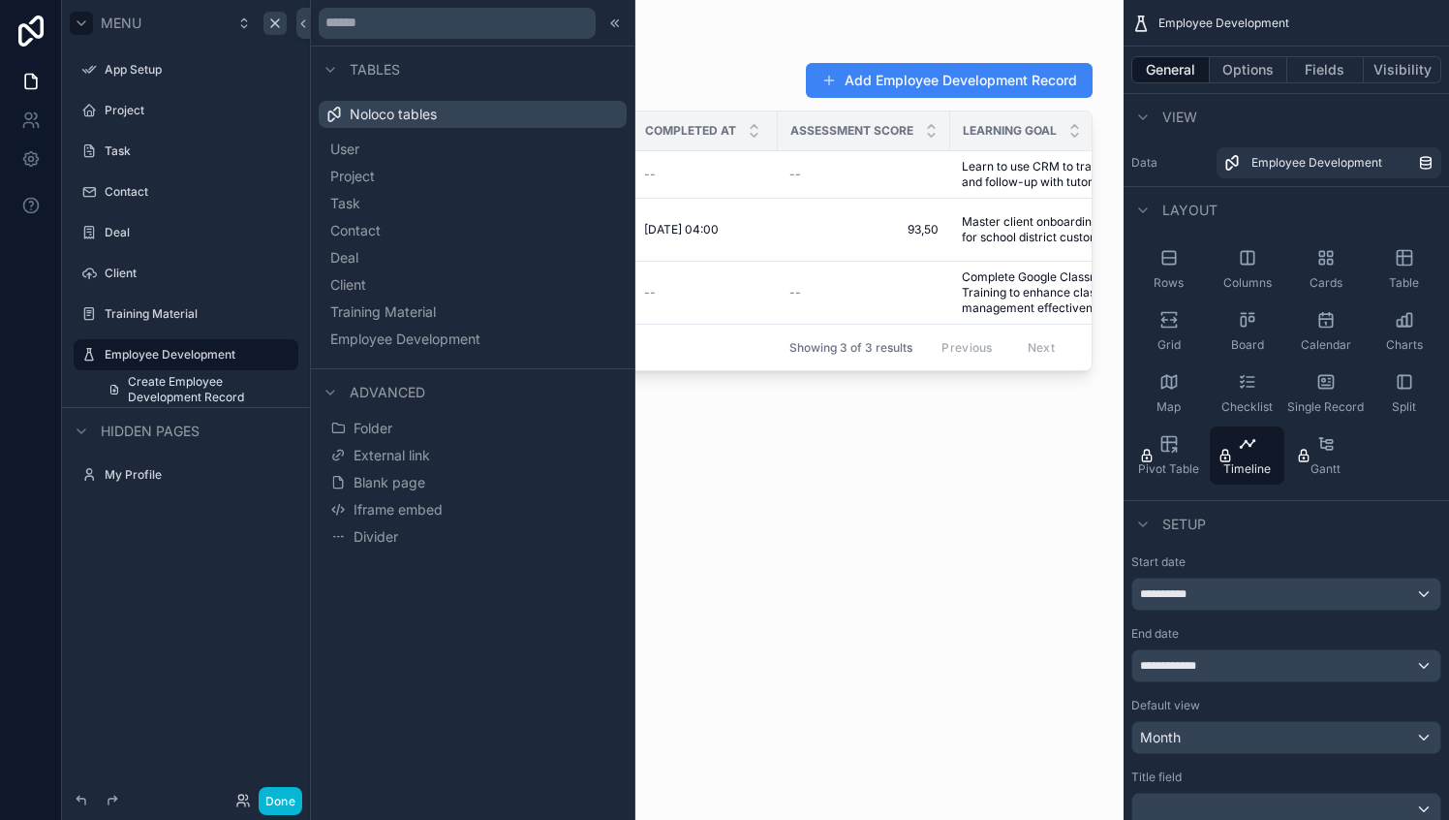
click at [451, 113] on div "Noloco tables" at bounding box center [473, 114] width 308 height 27
click at [379, 186] on button "Project" at bounding box center [473, 176] width 293 height 27
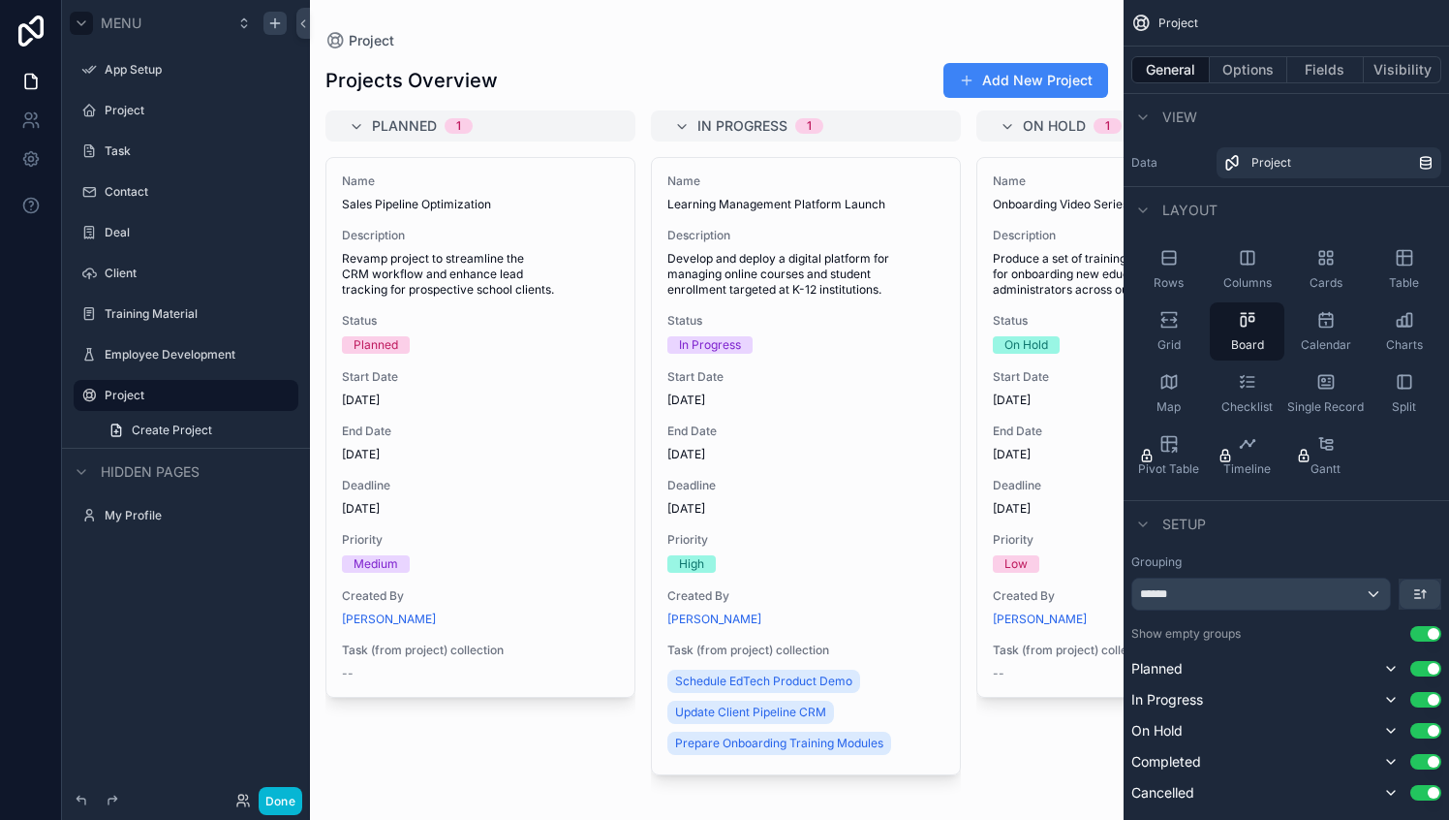
click at [991, 89] on div "scrollable content" at bounding box center [717, 410] width 814 height 820
click at [987, 63] on button "Add New Project" at bounding box center [1026, 80] width 165 height 35
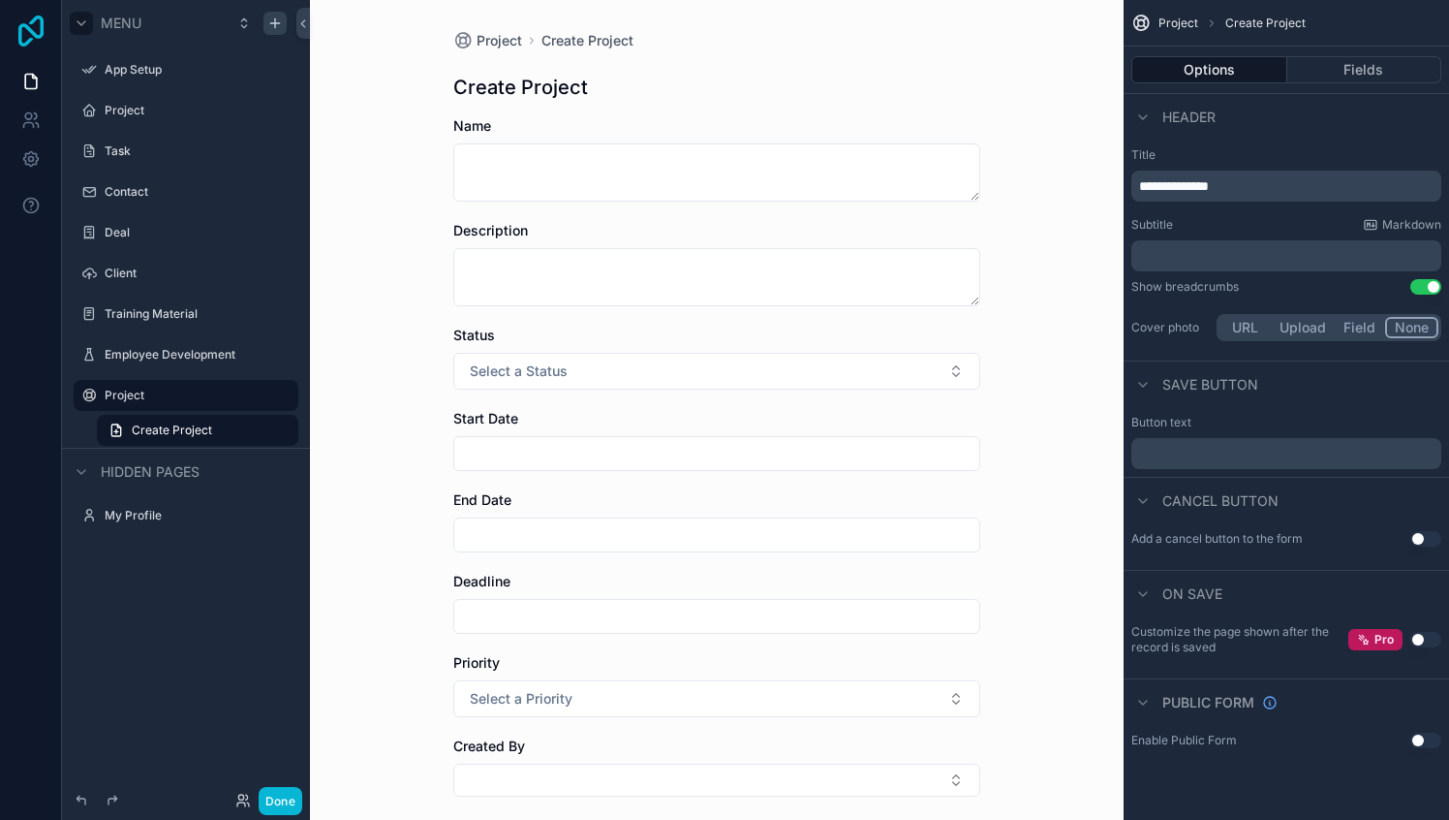
click at [25, 26] on icon at bounding box center [30, 31] width 25 height 31
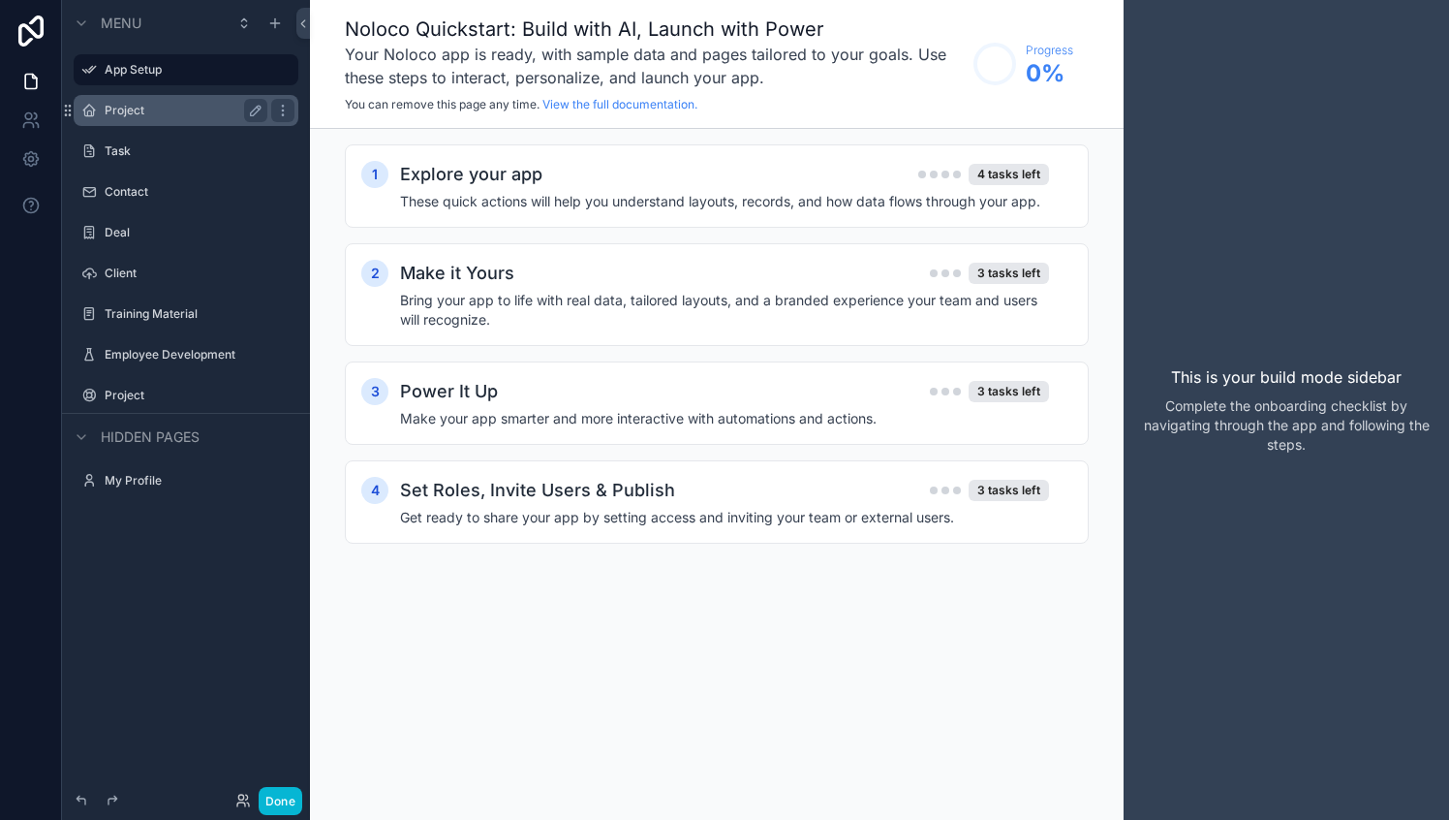
click at [173, 110] on label "Project" at bounding box center [182, 111] width 155 height 16
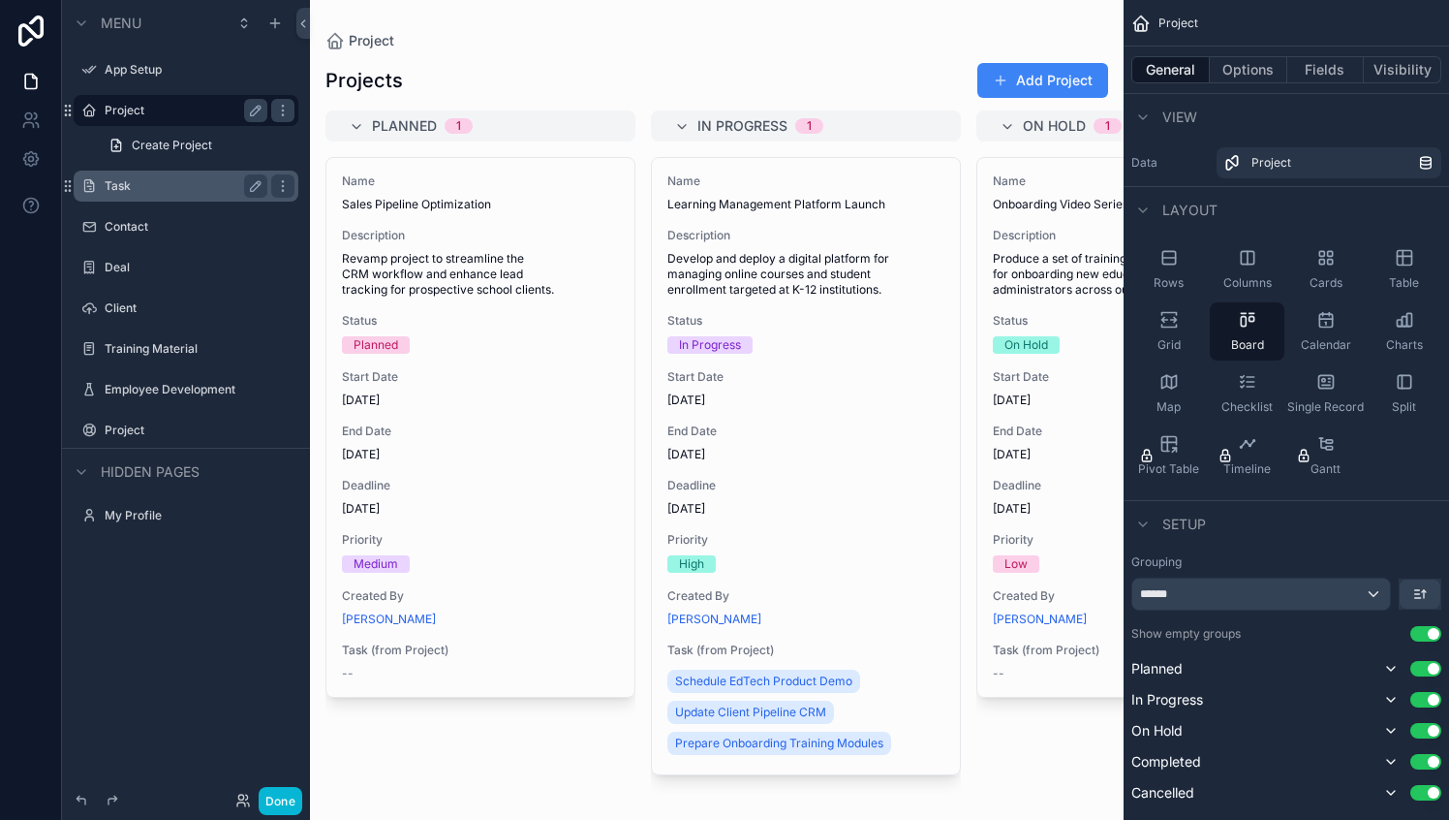
click at [168, 185] on label "Task" at bounding box center [182, 186] width 155 height 16
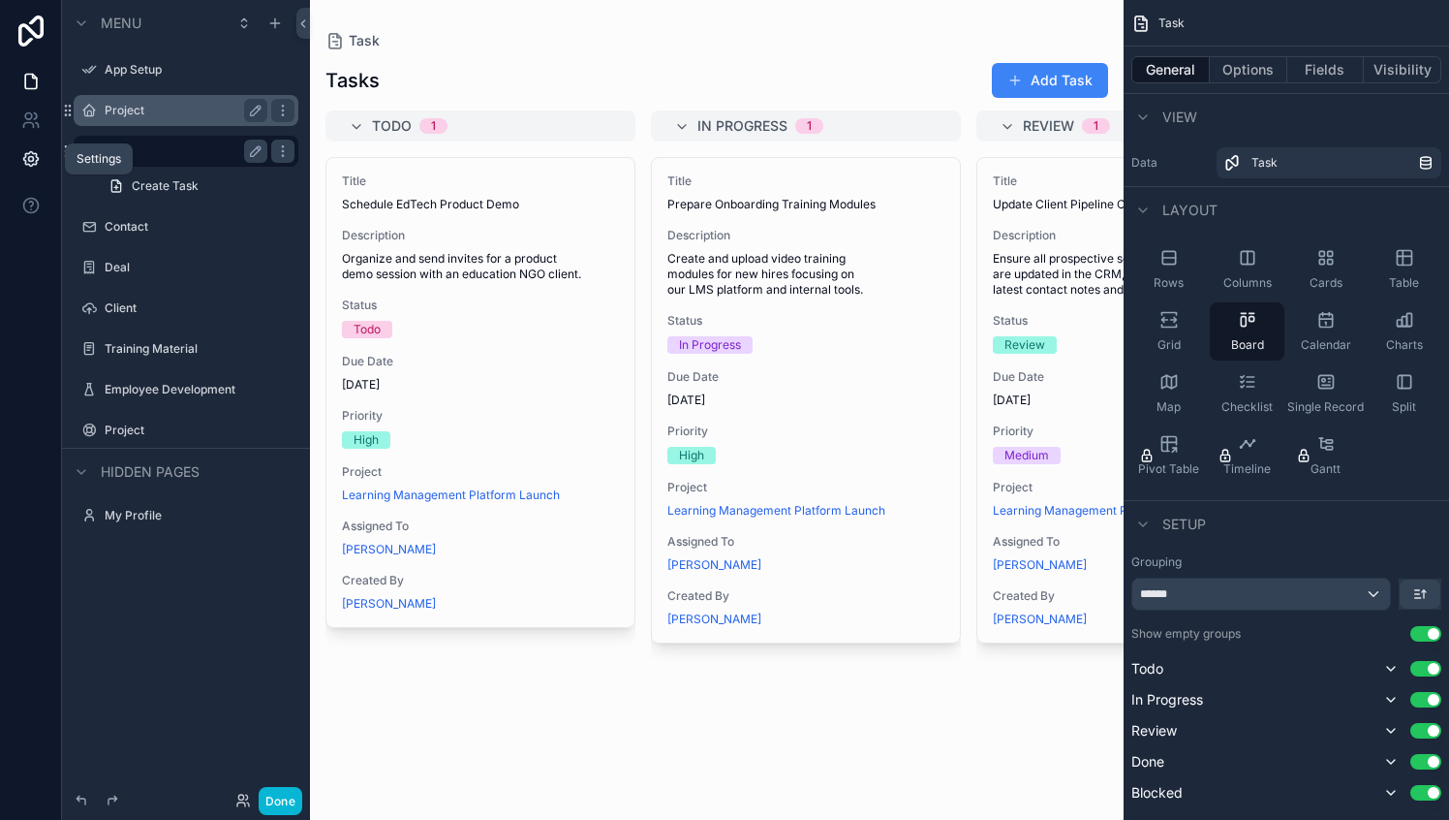
click at [35, 161] on icon at bounding box center [30, 159] width 15 height 15
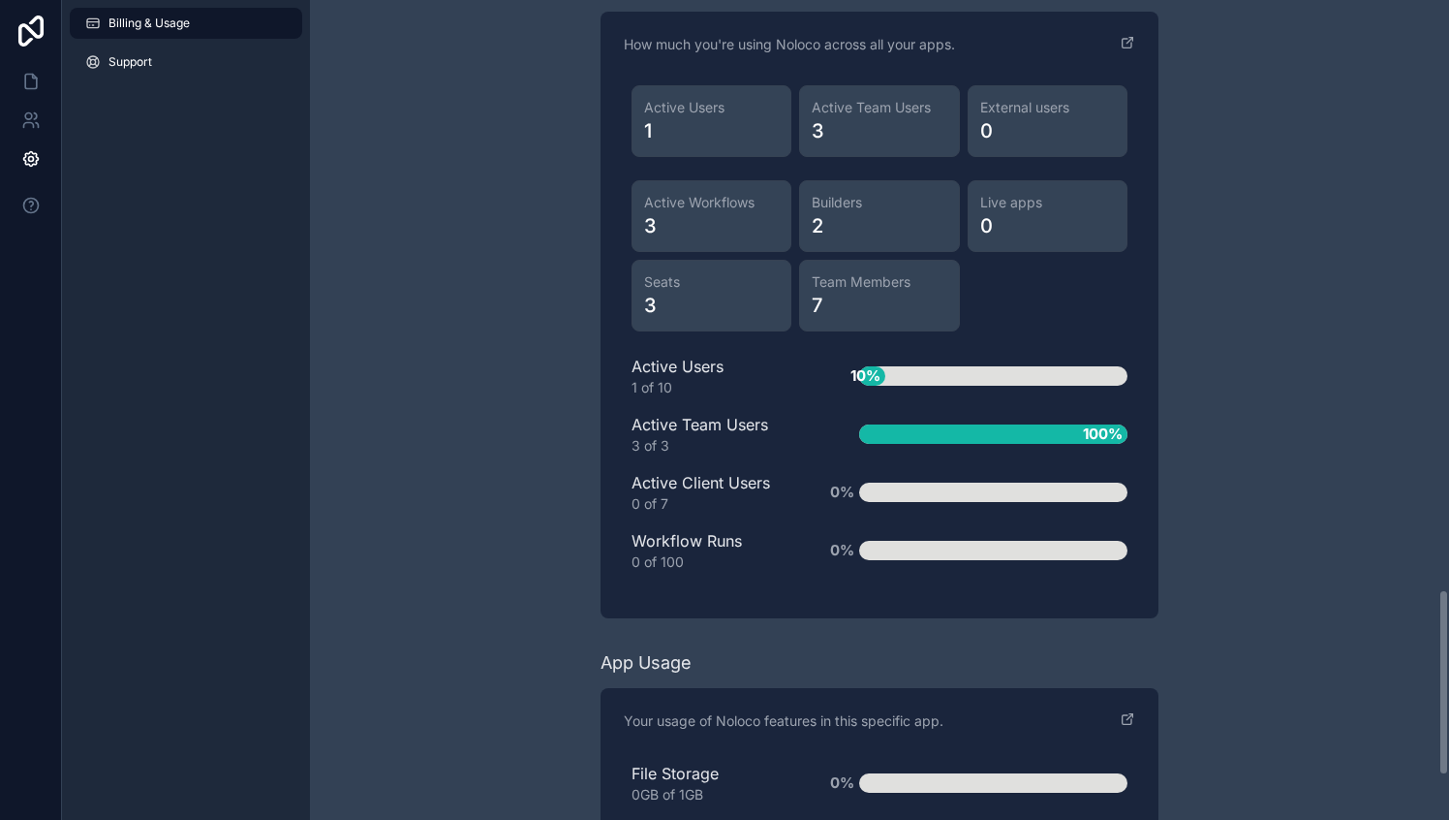
scroll to position [2782, 0]
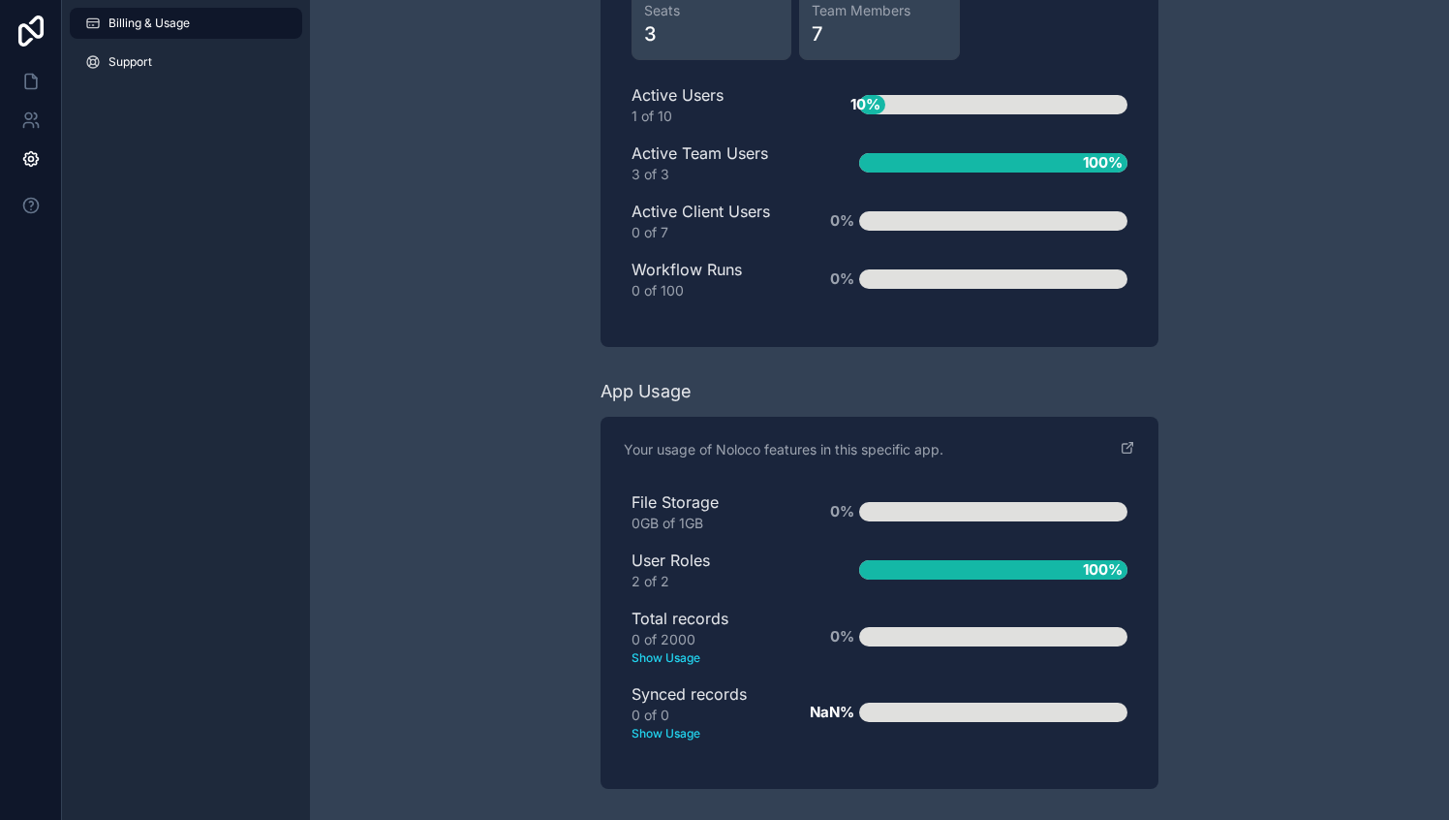
click at [902, 104] on div "10%" at bounding box center [993, 104] width 268 height 19
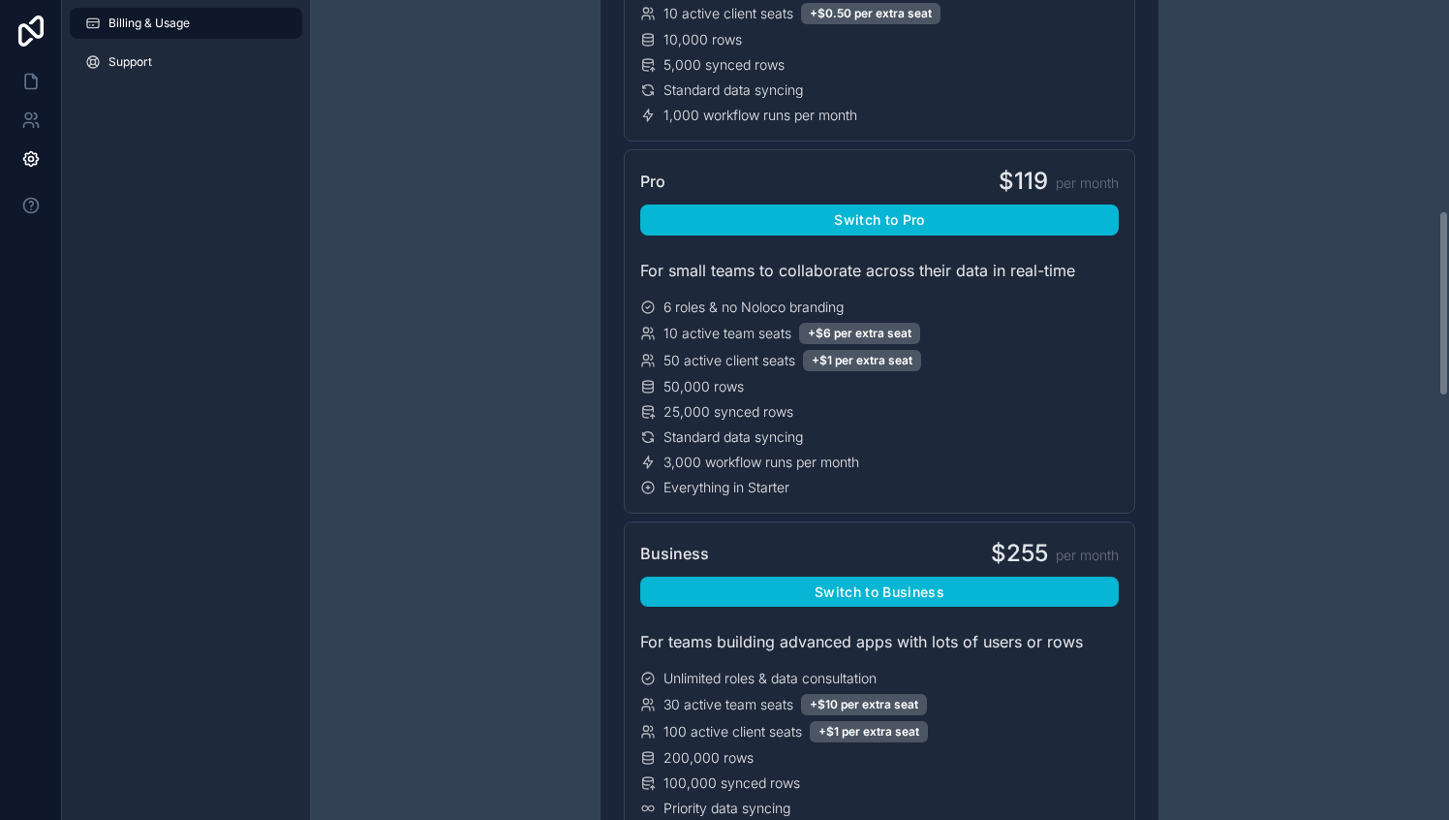
scroll to position [0, 0]
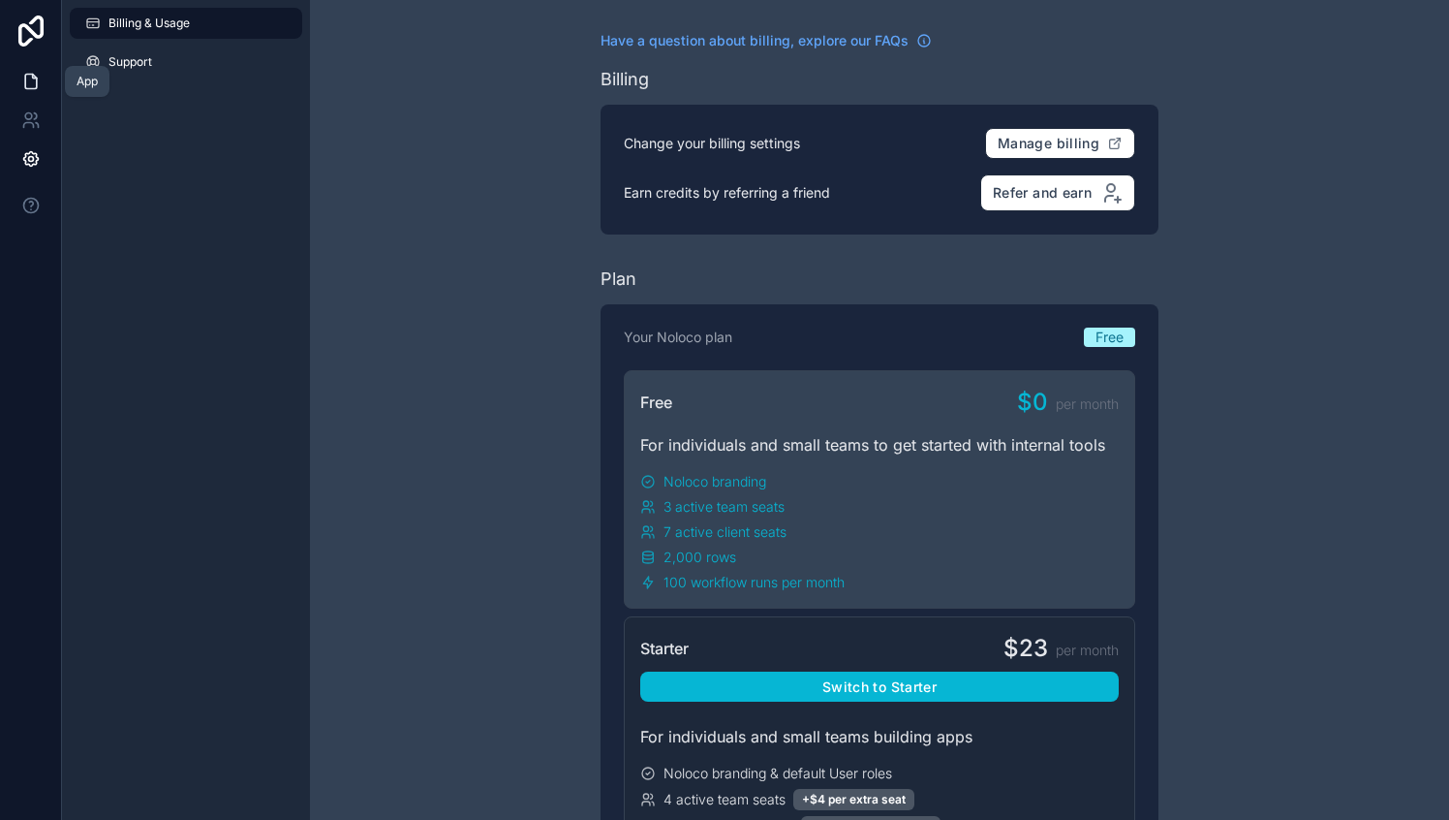
click at [31, 90] on icon at bounding box center [30, 81] width 19 height 19
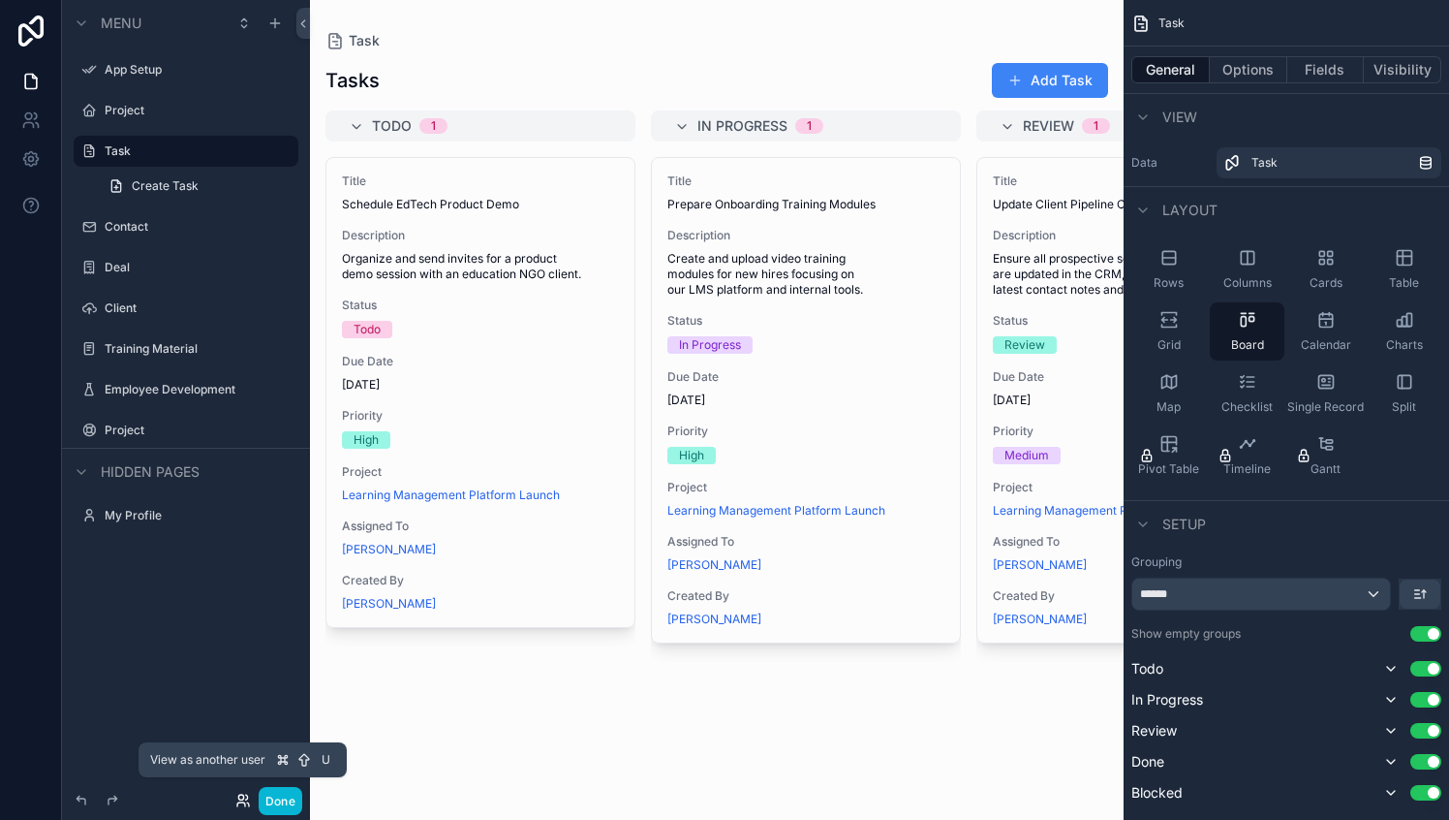
click at [242, 801] on icon at bounding box center [243, 801] width 16 height 16
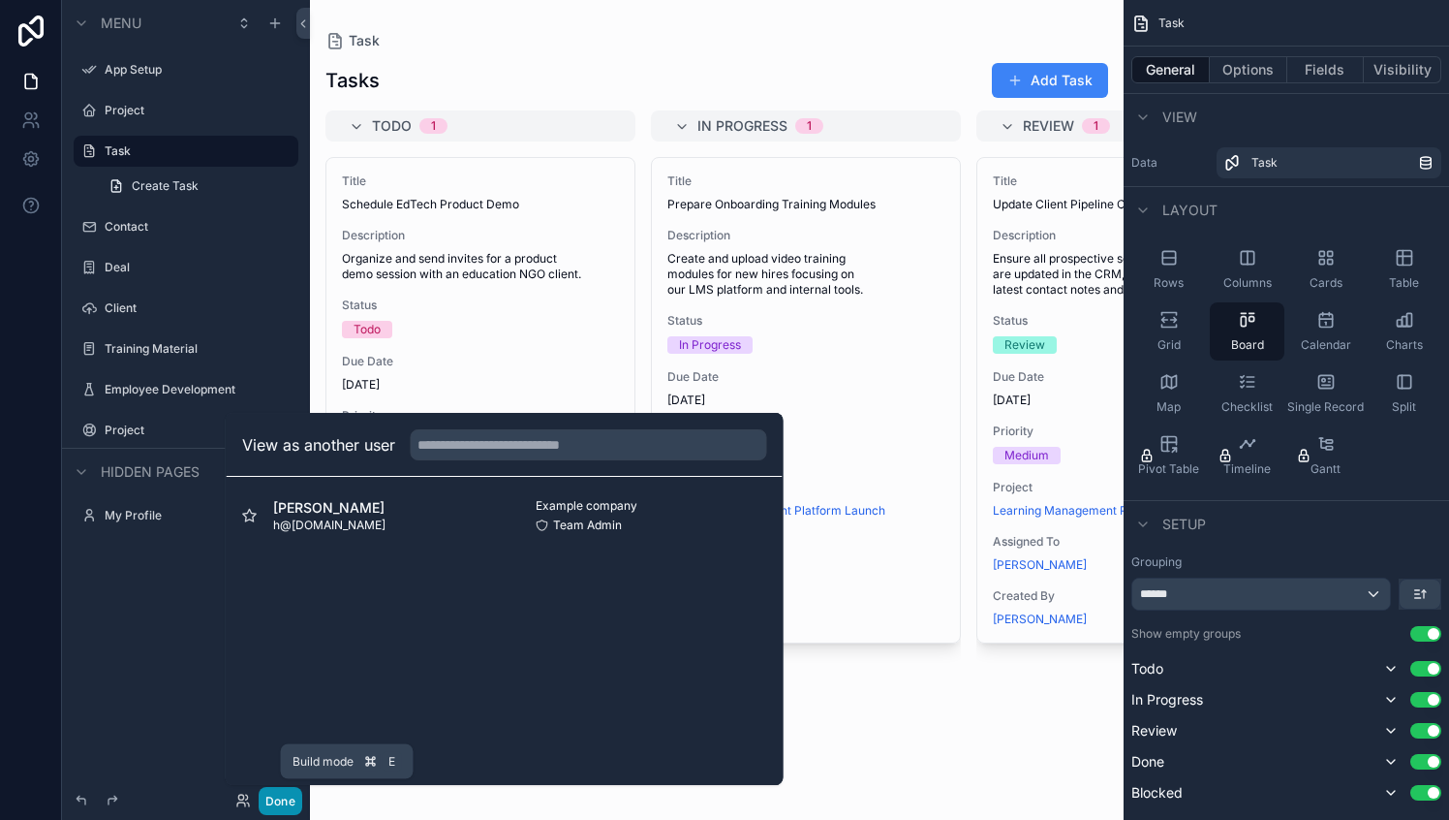
click at [286, 801] on button "Done" at bounding box center [281, 801] width 44 height 28
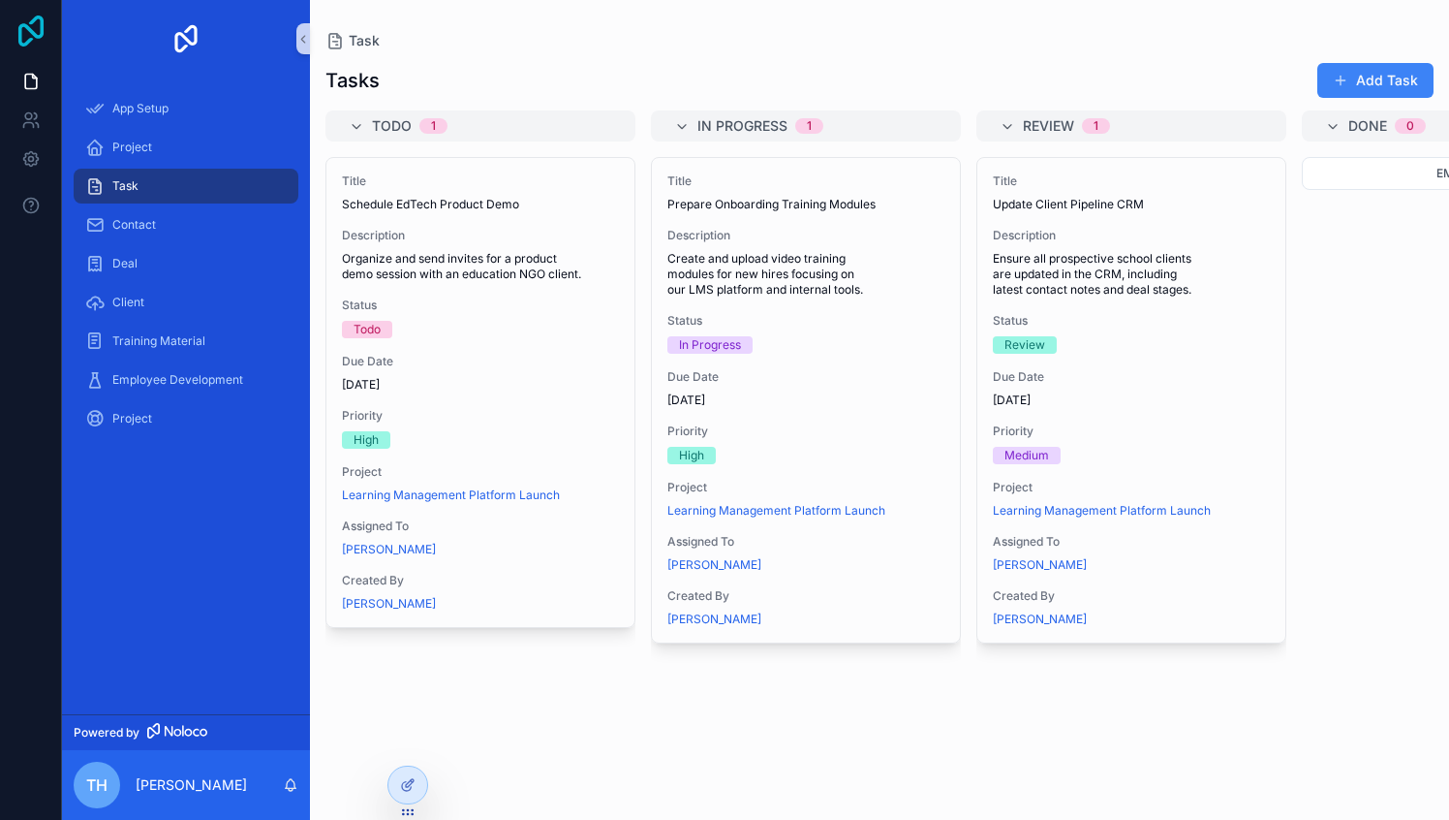
click at [17, 28] on icon at bounding box center [31, 31] width 39 height 31
